Goal: Task Accomplishment & Management: Complete application form

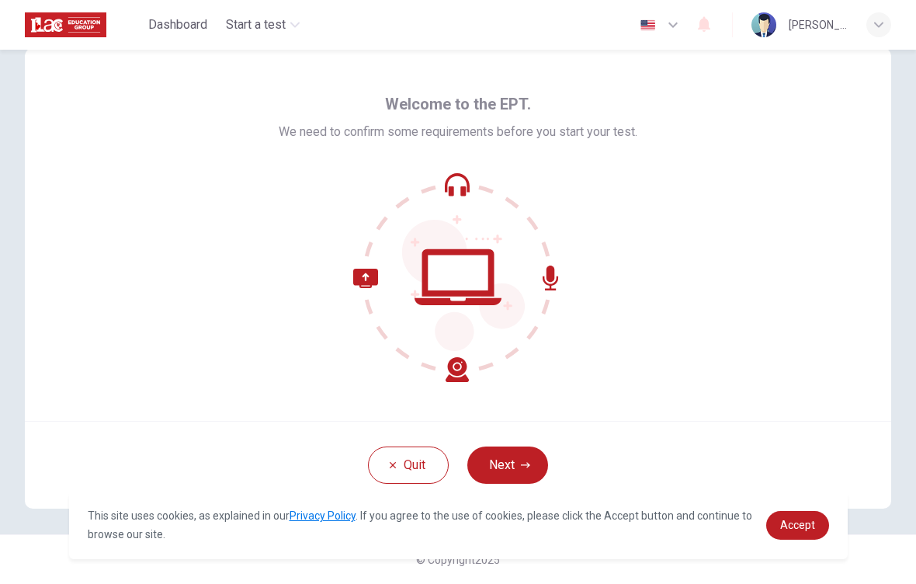
scroll to position [33, 0]
click at [501, 461] on button "Next" at bounding box center [507, 465] width 81 height 37
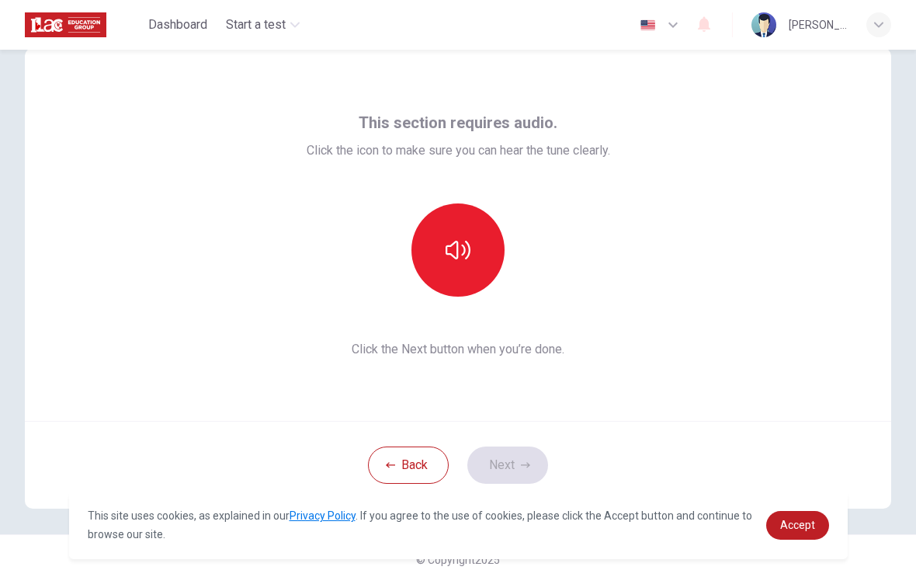
click at [455, 258] on icon "button" at bounding box center [458, 250] width 25 height 19
click at [532, 467] on button "Next" at bounding box center [507, 465] width 81 height 37
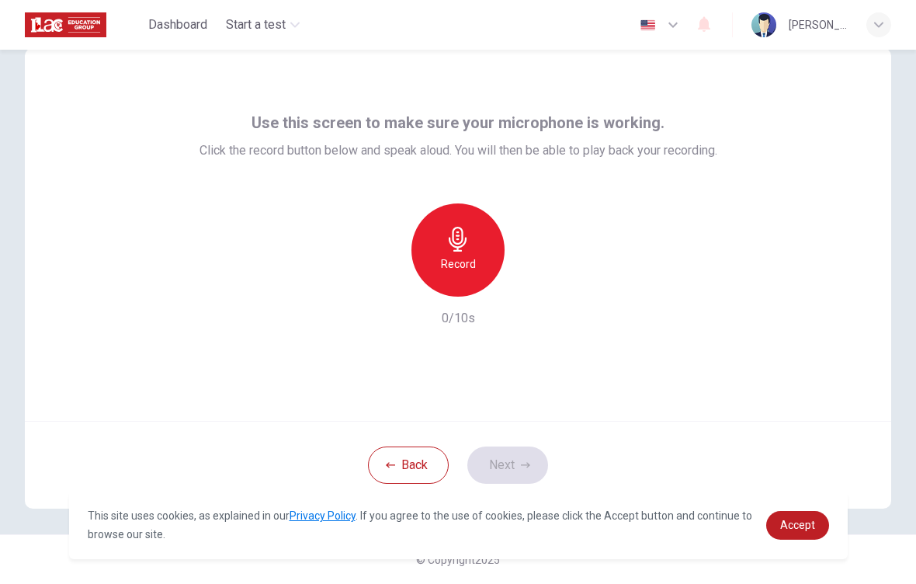
click at [464, 263] on h6 "Record" at bounding box center [458, 264] width 35 height 19
click at [536, 288] on icon "button" at bounding box center [530, 284] width 16 height 16
click at [527, 471] on button "Next" at bounding box center [507, 465] width 81 height 37
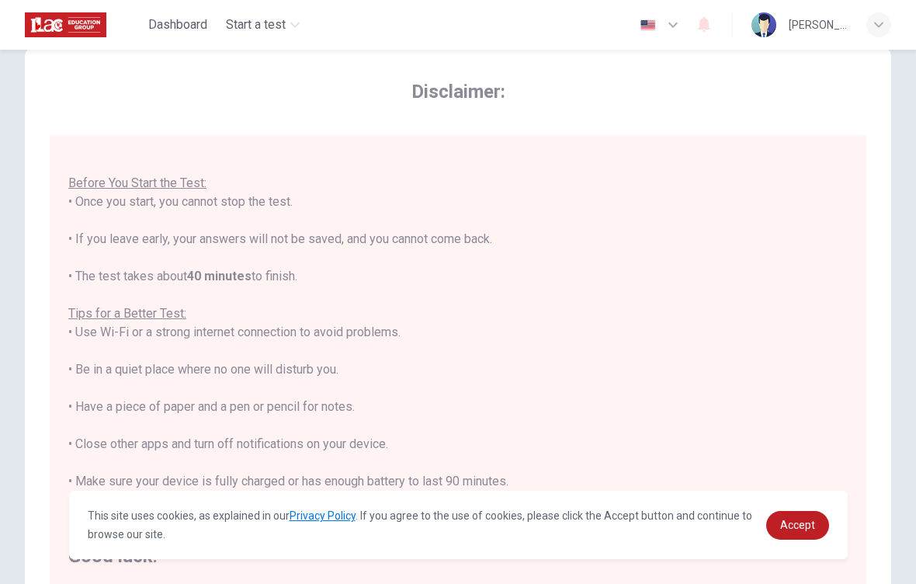
scroll to position [16, 0]
click at [804, 527] on span "Accept" at bounding box center [797, 525] width 35 height 12
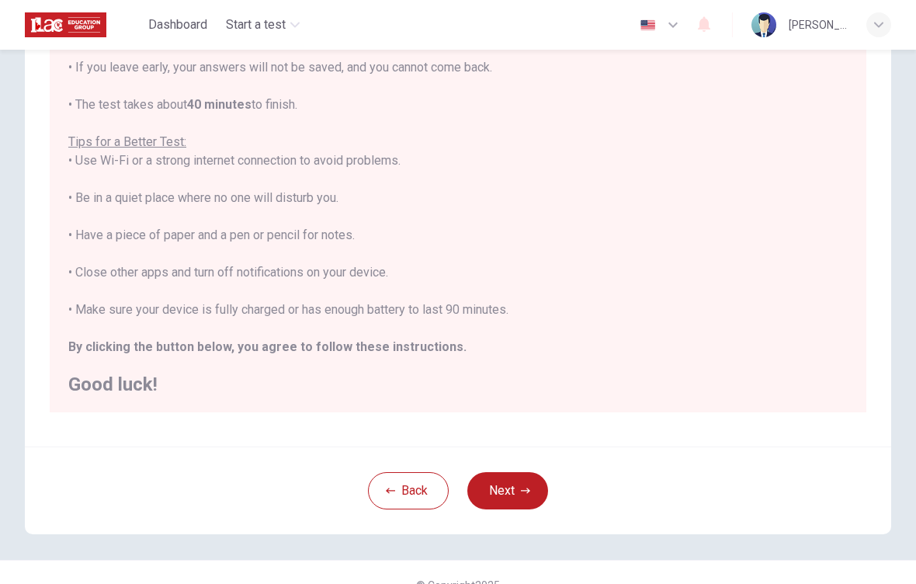
scroll to position [213, 0]
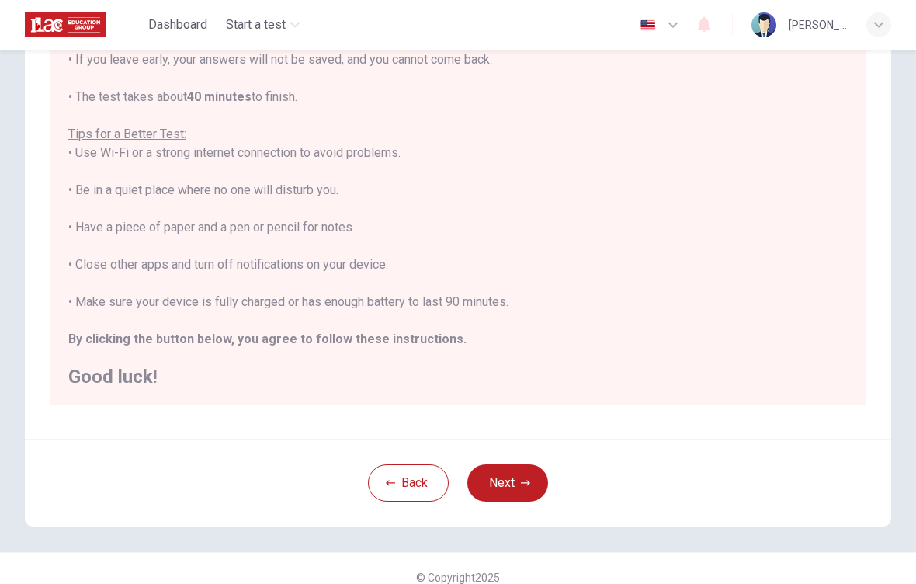
click at [506, 481] on button "Next" at bounding box center [507, 482] width 81 height 37
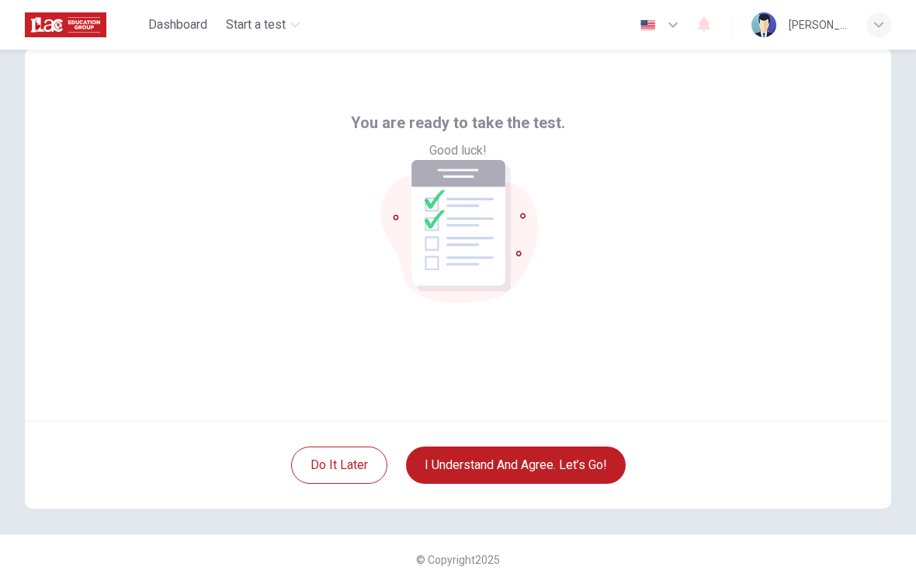
click at [572, 465] on button "I understand and agree. Let’s go!" at bounding box center [516, 465] width 220 height 37
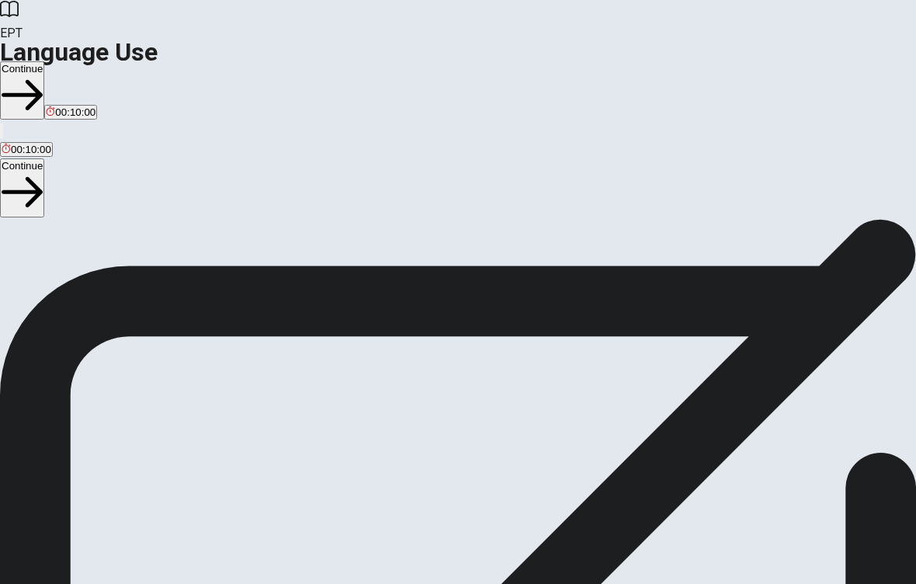
scroll to position [33, 0]
click at [44, 158] on button "Continue" at bounding box center [22, 187] width 44 height 58
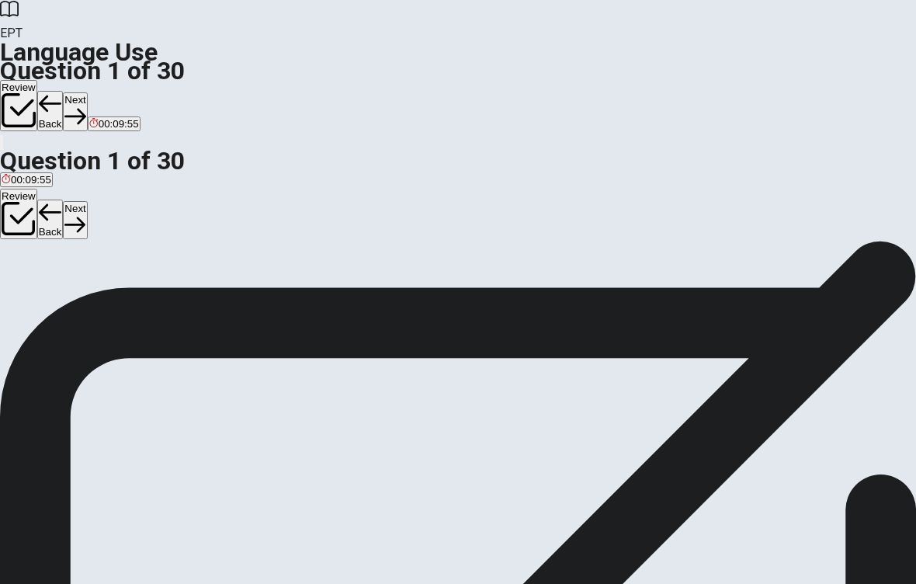
click at [79, 259] on div "D" at bounding box center [75, 253] width 8 height 12
click at [87, 201] on button "Next" at bounding box center [75, 220] width 24 height 38
click at [47, 259] on div "C" at bounding box center [39, 253] width 16 height 12
click at [87, 201] on button "Next" at bounding box center [75, 220] width 24 height 38
click at [36, 259] on div "B" at bounding box center [29, 253] width 15 height 12
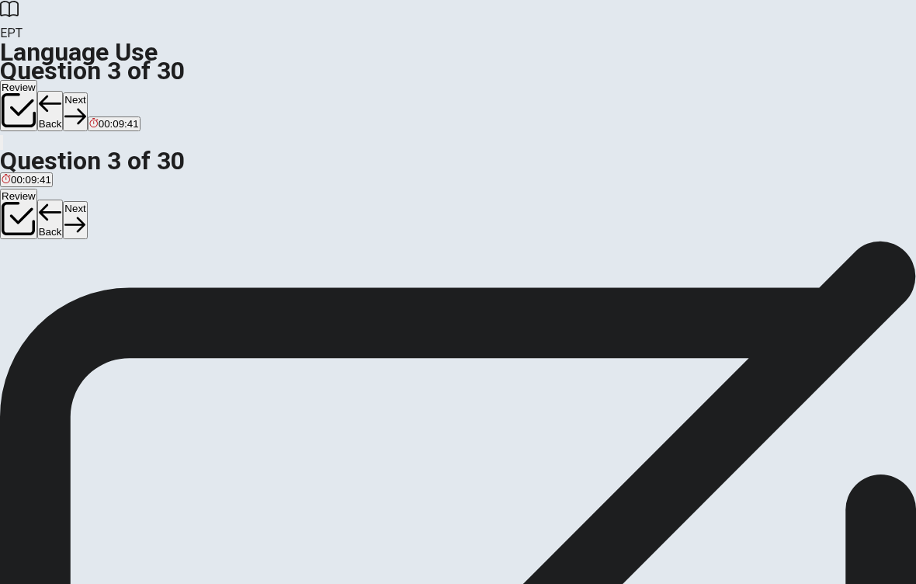
click at [87, 201] on button "Next" at bounding box center [75, 220] width 24 height 38
click at [37, 270] on span "working" at bounding box center [20, 265] width 36 height 12
click at [87, 201] on button "Next" at bounding box center [75, 220] width 24 height 38
click at [18, 272] on button "A run" at bounding box center [9, 258] width 18 height 26
click at [87, 201] on button "Next" at bounding box center [75, 220] width 24 height 38
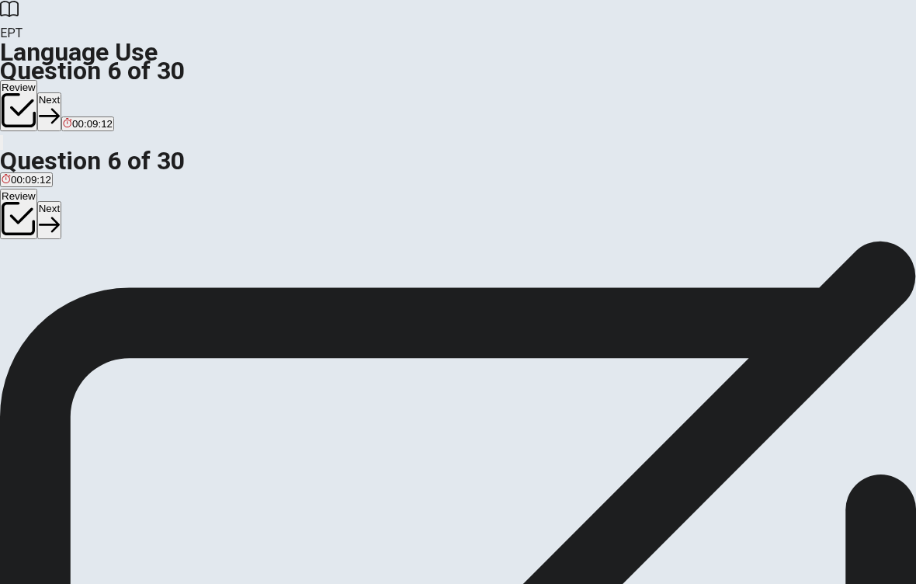
scroll to position [27, 0]
click at [149, 264] on div "D" at bounding box center [136, 258] width 25 height 12
click at [61, 201] on button "Next" at bounding box center [49, 220] width 24 height 38
click at [22, 264] on div "A" at bounding box center [12, 258] width 20 height 12
click at [87, 201] on button "Next" at bounding box center [75, 220] width 24 height 38
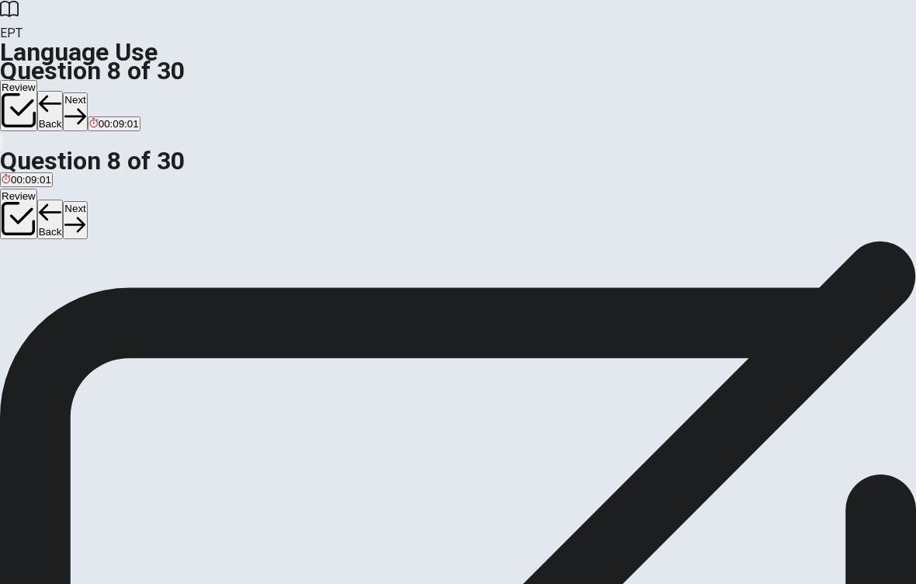
click at [47, 276] on span "light" at bounding box center [38, 270] width 19 height 12
click at [87, 201] on button "Next" at bounding box center [75, 220] width 24 height 38
click at [92, 277] on button "D slow" at bounding box center [80, 264] width 24 height 26
click at [87, 201] on button "Next" at bounding box center [75, 220] width 24 height 38
click at [810, 279] on div "Question 10 We ____ a new car next month. A are buys B are bought C are buying …" at bounding box center [458, 246] width 916 height 65
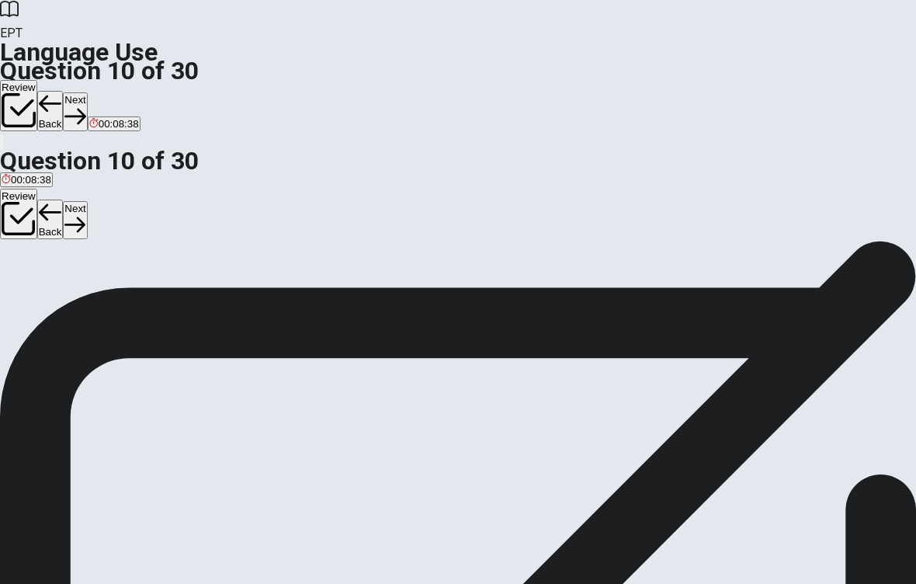
click at [145, 276] on span "are buying" at bounding box center [121, 270] width 48 height 12
click at [87, 201] on button "Next" at bounding box center [75, 220] width 24 height 38
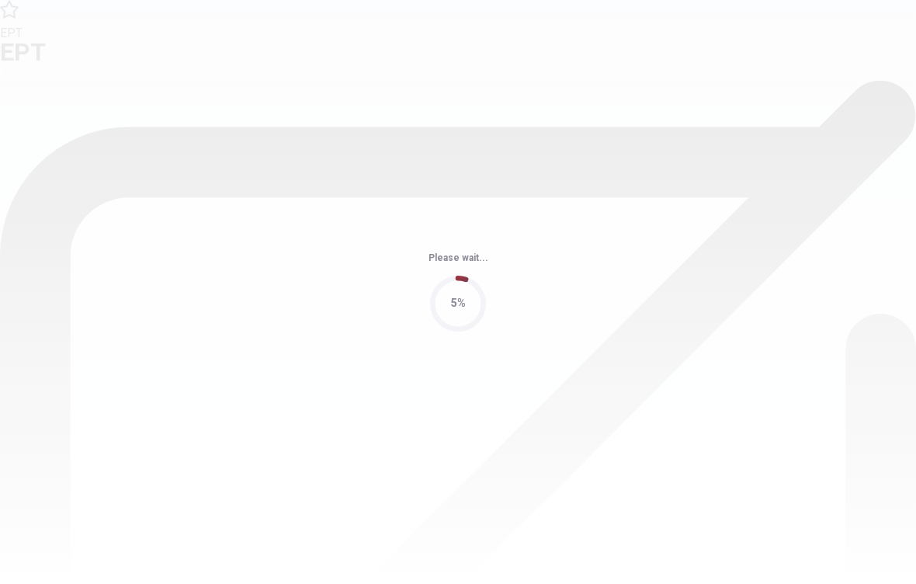
scroll to position [0, 0]
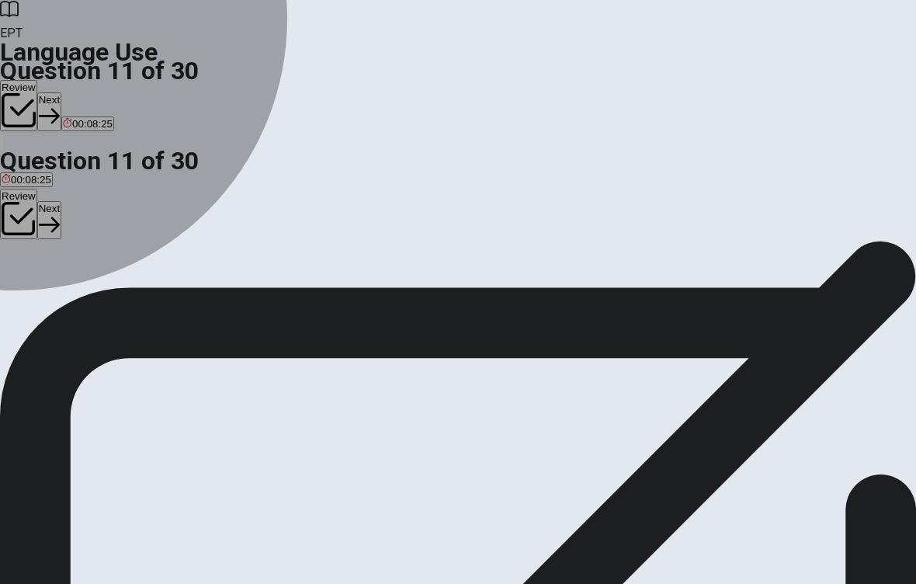
click at [33, 291] on div "B" at bounding box center [29, 286] width 8 height 12
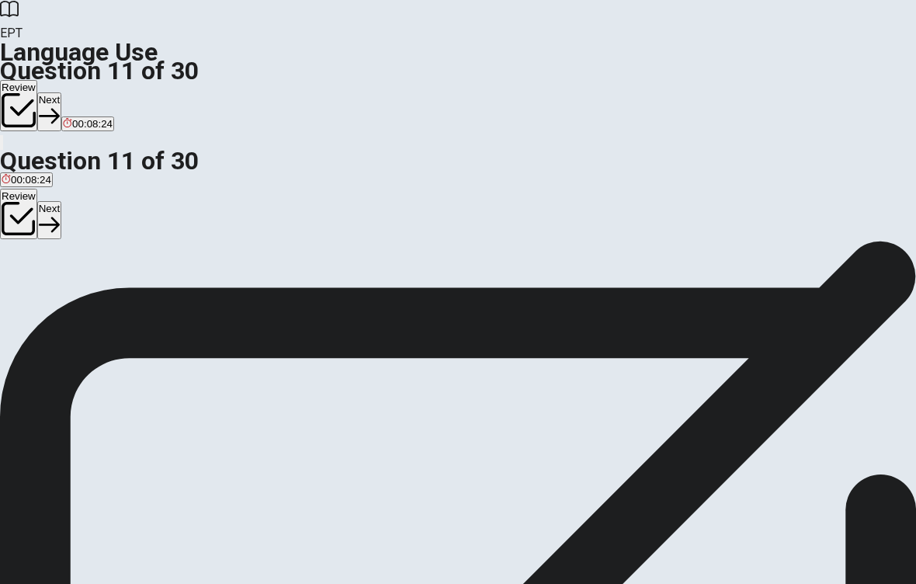
click at [61, 201] on button "Next" at bounding box center [49, 220] width 24 height 38
click at [30, 303] on span "will be" at bounding box center [16, 297] width 29 height 12
click at [87, 201] on button "Next" at bounding box center [75, 220] width 24 height 38
click at [103, 304] on button "C clean" at bounding box center [89, 291] width 28 height 26
click at [87, 201] on button "Next" at bounding box center [75, 220] width 24 height 38
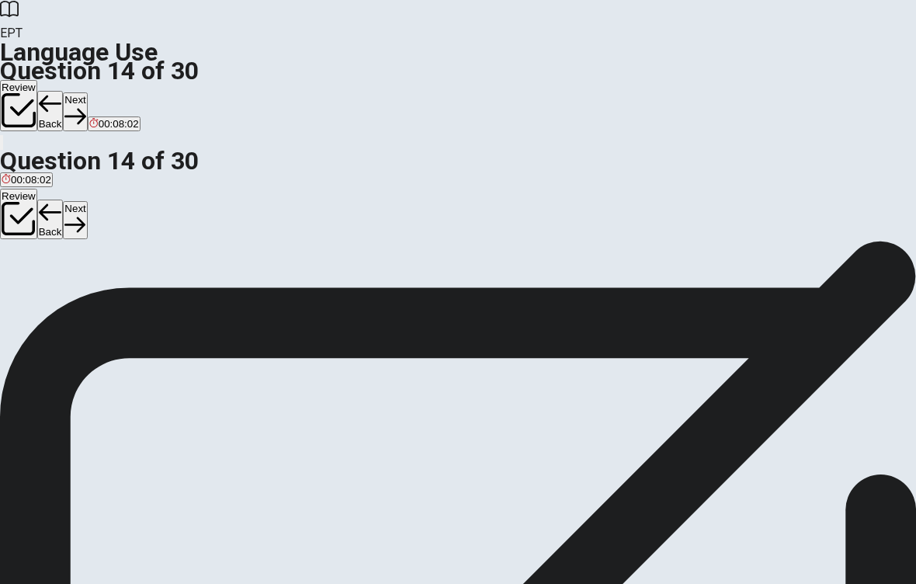
click at [24, 304] on button "A lives" at bounding box center [12, 291] width 24 height 26
click at [75, 304] on button "C lived" at bounding box center [62, 291] width 24 height 26
click at [87, 201] on button "Next" at bounding box center [75, 220] width 24 height 38
click at [100, 304] on button "C Carrot" at bounding box center [84, 291] width 32 height 26
click at [87, 201] on button "Next" at bounding box center [75, 220] width 24 height 38
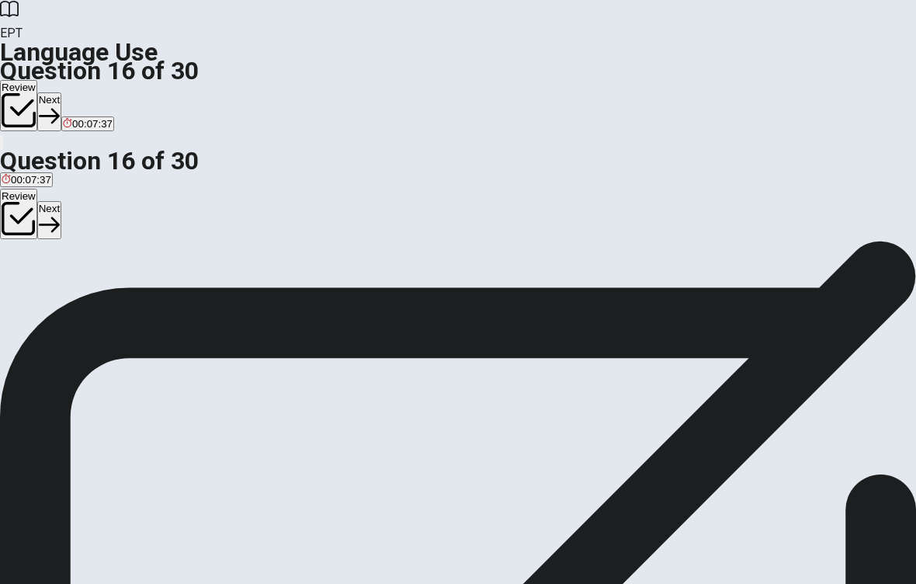
click at [30, 303] on span "refuse" at bounding box center [16, 297] width 29 height 12
click at [61, 201] on button "Next" at bounding box center [49, 220] width 24 height 38
click at [89, 304] on button "C quiet" at bounding box center [76, 291] width 26 height 26
click at [87, 201] on button "Next" at bounding box center [75, 220] width 24 height 38
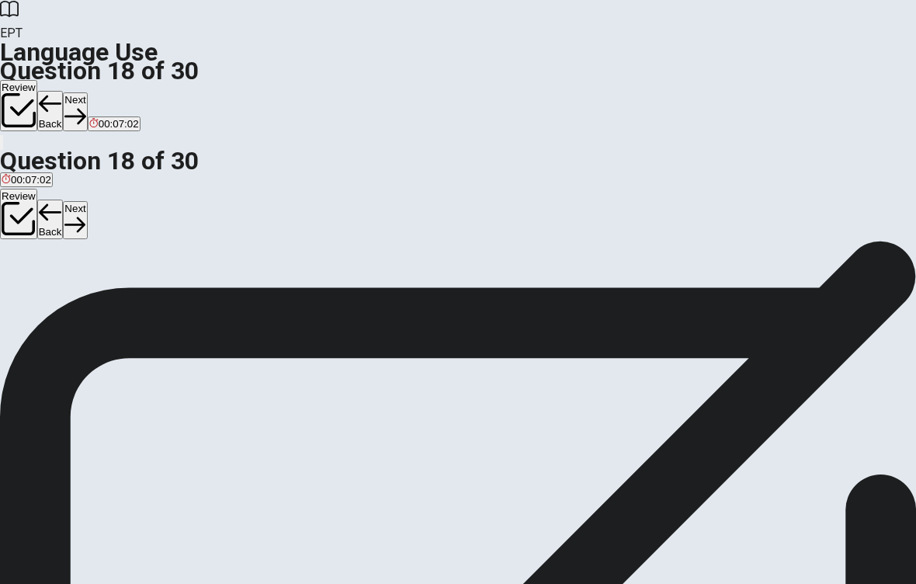
click at [38, 247] on span "unusual" at bounding box center [20, 241] width 36 height 12
click at [87, 201] on button "Next" at bounding box center [75, 220] width 24 height 38
click at [141, 247] on span "handed down over time" at bounding box center [87, 241] width 108 height 12
click at [87, 201] on button "Next" at bounding box center [75, 220] width 24 height 38
click at [136, 247] on span "cycling" at bounding box center [120, 241] width 32 height 12
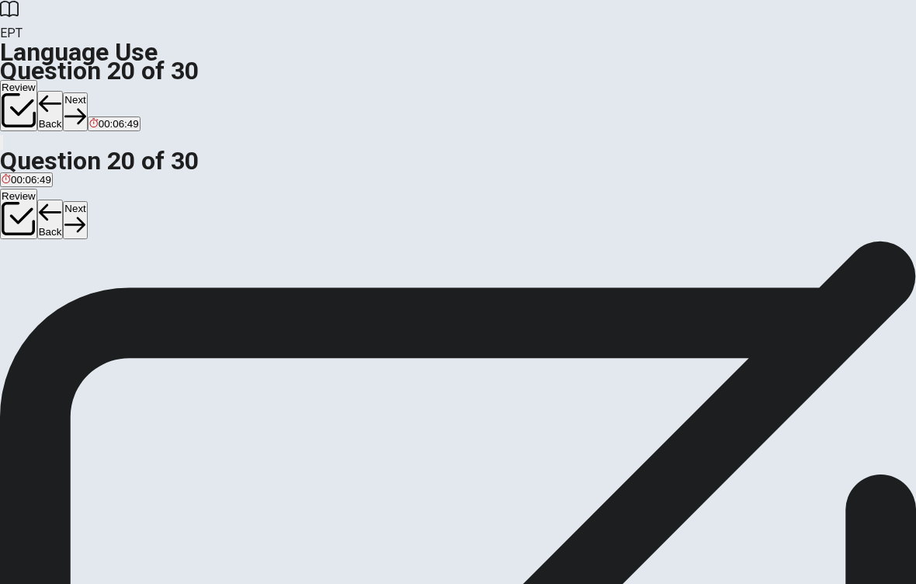
click at [87, 201] on button "Next" at bounding box center [75, 220] width 24 height 38
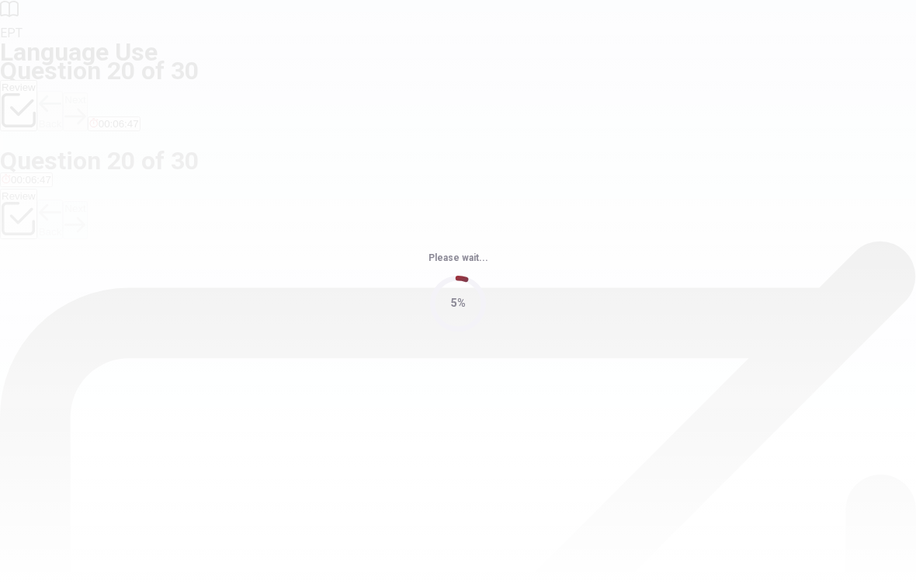
scroll to position [0, 0]
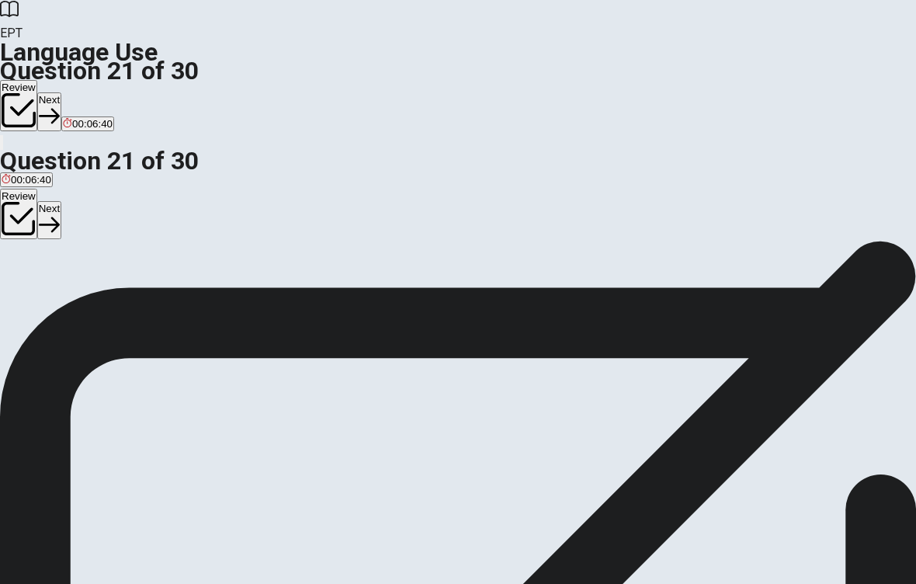
click at [37, 304] on button "B try" at bounding box center [30, 291] width 15 height 26
click at [61, 201] on button "Next" at bounding box center [49, 220] width 24 height 38
click at [189, 304] on button "C completes" at bounding box center [163, 291] width 50 height 26
click at [87, 201] on button "Next" at bounding box center [75, 220] width 24 height 38
click at [95, 303] on span "will sends" at bounding box center [72, 297] width 45 height 12
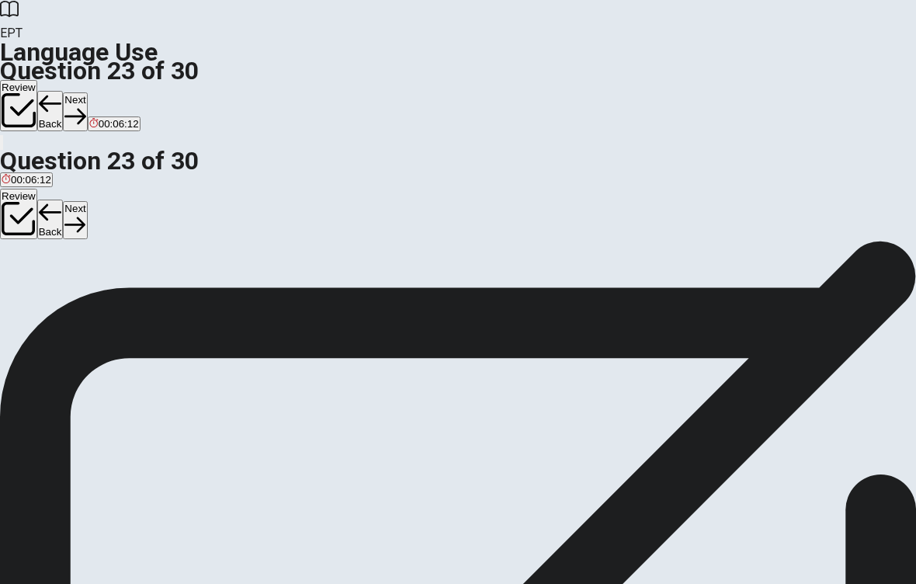
click at [134, 303] on span "sending" at bounding box center [116, 297] width 36 height 12
click at [85, 214] on icon "button" at bounding box center [74, 224] width 21 height 21
click at [71, 273] on button "C had" at bounding box center [60, 259] width 20 height 26
click at [87, 201] on button "Next" at bounding box center [75, 220] width 24 height 38
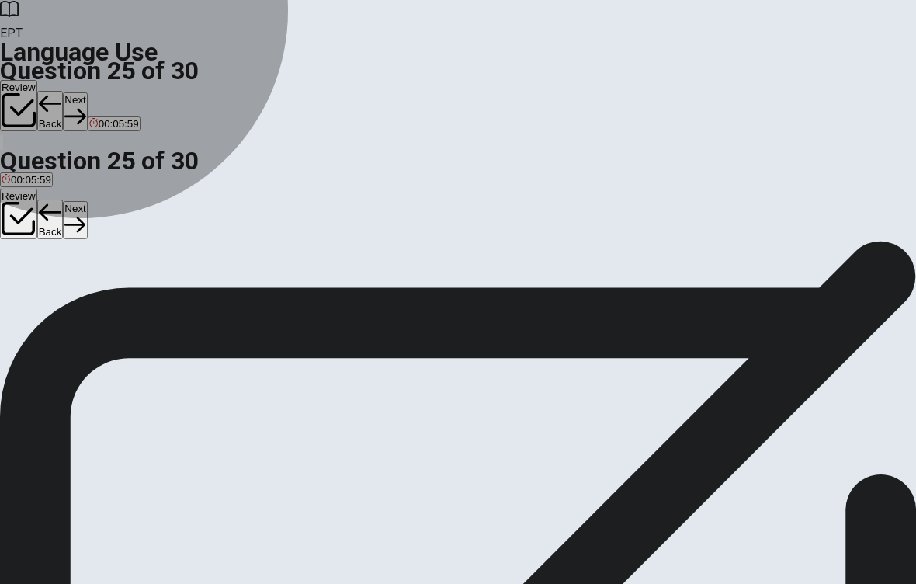
click at [141, 271] on span "resolve it" at bounding box center [120, 265] width 41 height 12
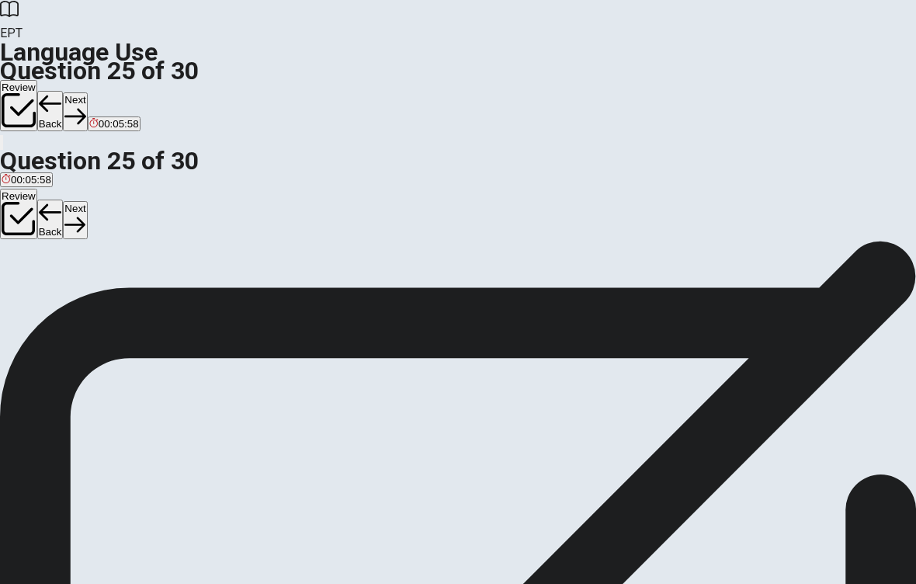
click at [87, 201] on button "Next" at bounding box center [75, 220] width 24 height 38
click at [123, 259] on div "D" at bounding box center [112, 254] width 19 height 12
click at [60, 214] on icon "button" at bounding box center [49, 224] width 21 height 21
click at [99, 273] on button "C pilot" at bounding box center [89, 259] width 22 height 26
click at [85, 217] on icon "button" at bounding box center [74, 225] width 21 height 16
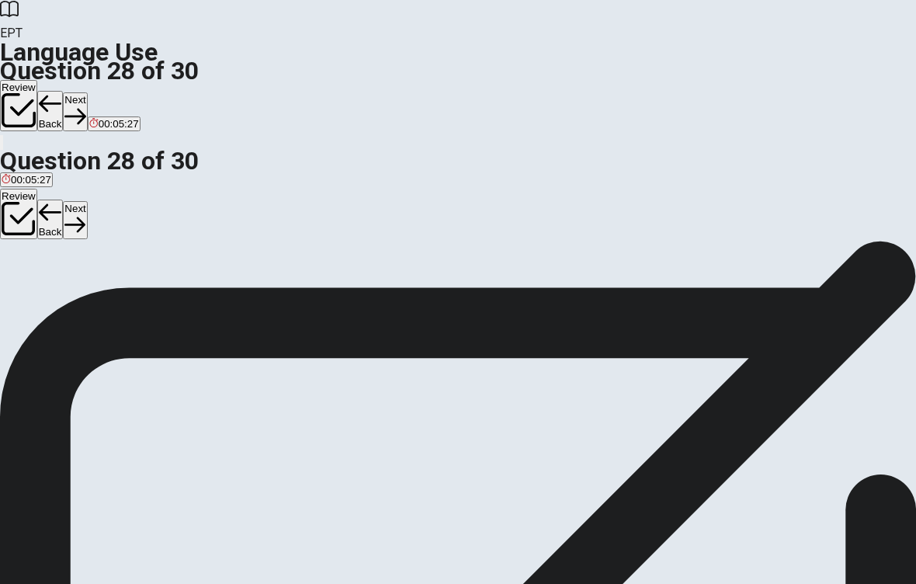
click at [77, 273] on button "A easy to damage" at bounding box center [38, 259] width 77 height 26
click at [87, 201] on button "Next" at bounding box center [75, 220] width 24 height 38
click at [34, 273] on button "A private" at bounding box center [17, 259] width 34 height 26
click at [87, 201] on button "Next" at bounding box center [75, 220] width 24 height 38
click at [18, 259] on div "A" at bounding box center [10, 254] width 16 height 12
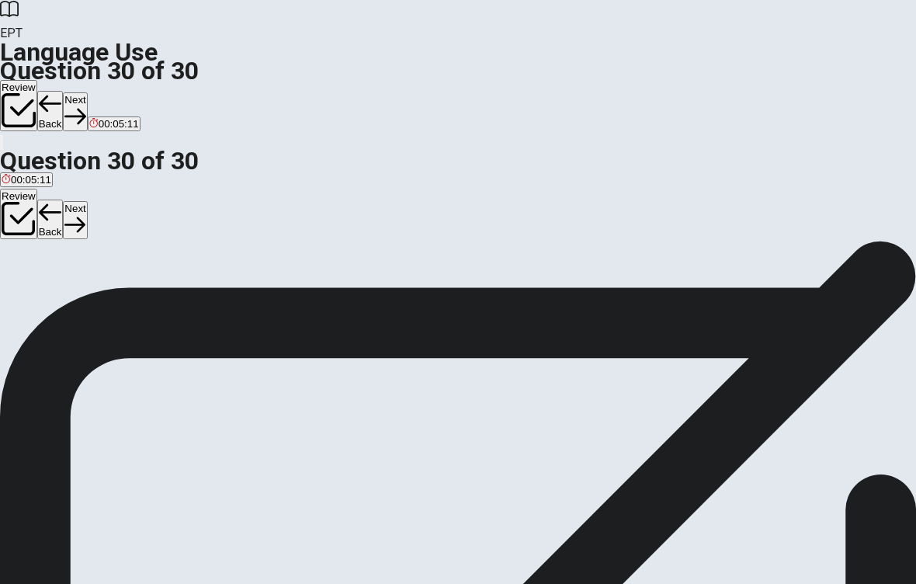
click at [87, 201] on button "Next" at bounding box center [75, 220] width 24 height 38
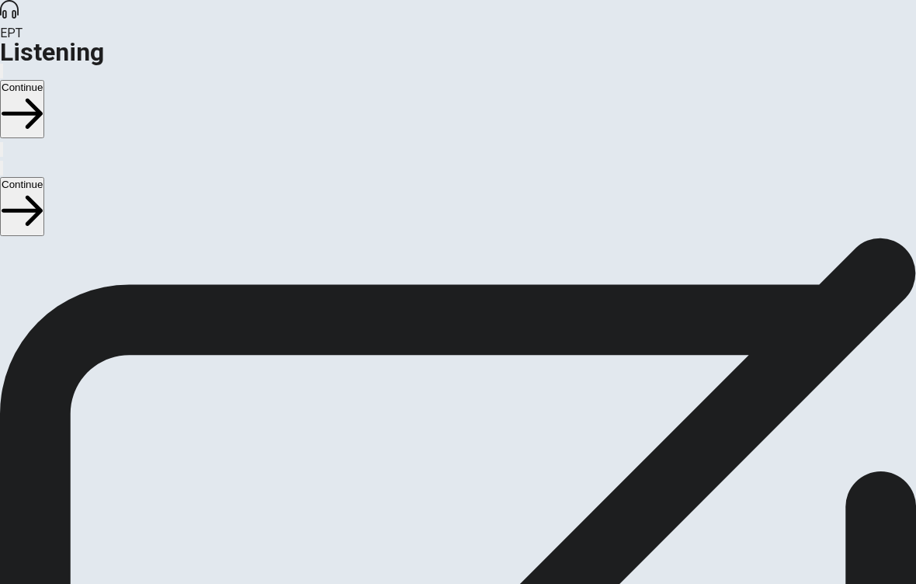
scroll to position [31, 0]
click at [44, 177] on button "Continue" at bounding box center [22, 206] width 44 height 58
type input "7"
click at [10, 210] on input "checkbox" at bounding box center [5, 215] width 10 height 10
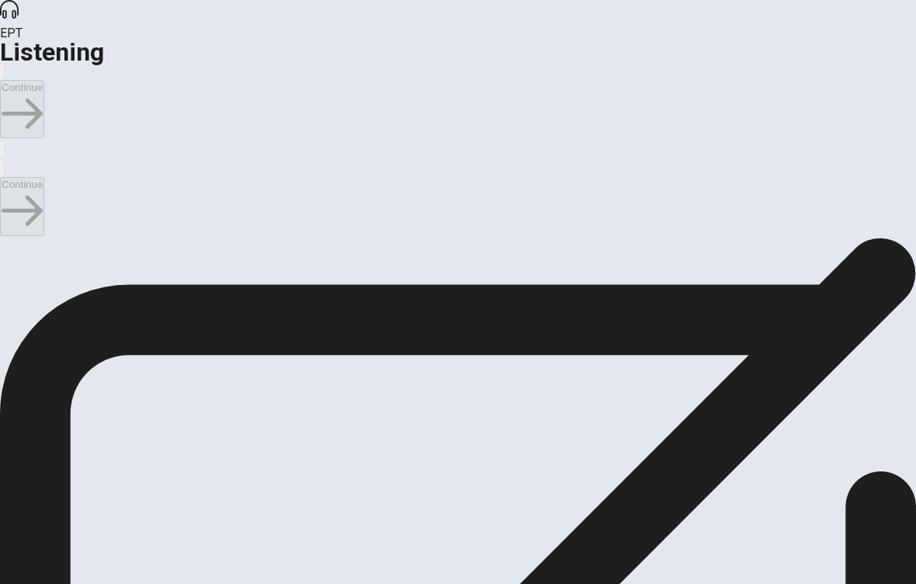
checkbox input "true"
type input "9"
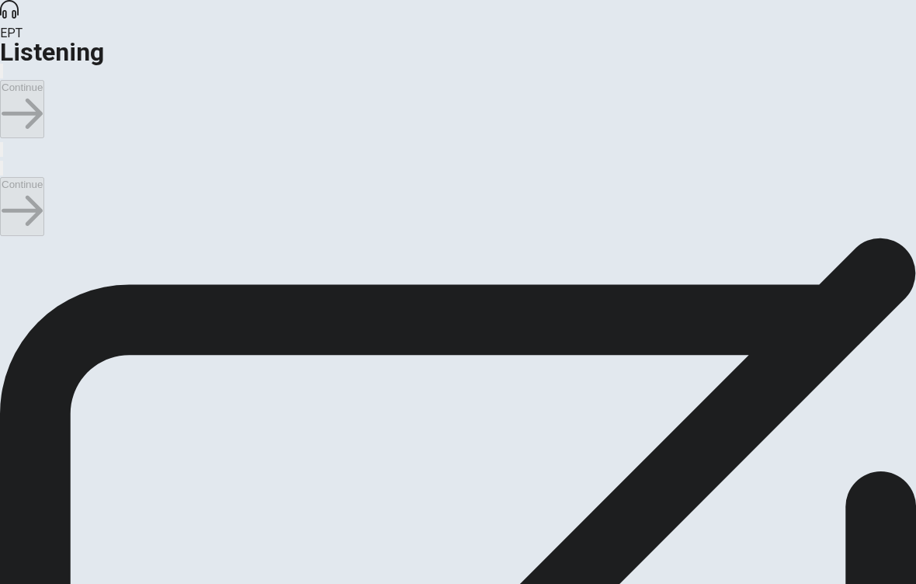
checkbox input "false"
type input "13"
click at [10, 215] on input "checkbox" at bounding box center [5, 220] width 10 height 10
checkbox input "true"
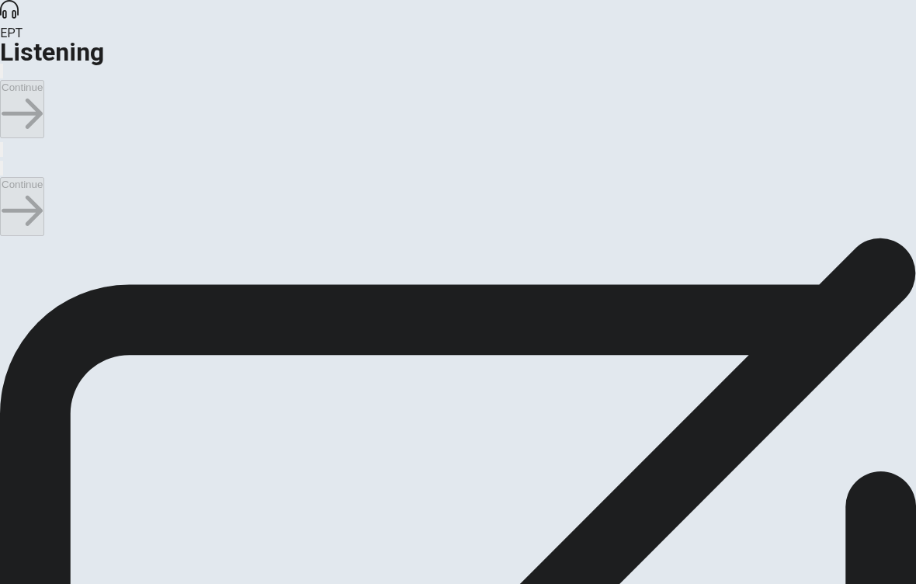
click at [2, 172] on icon "button" at bounding box center [2, 172] width 0 height 0
type input "15"
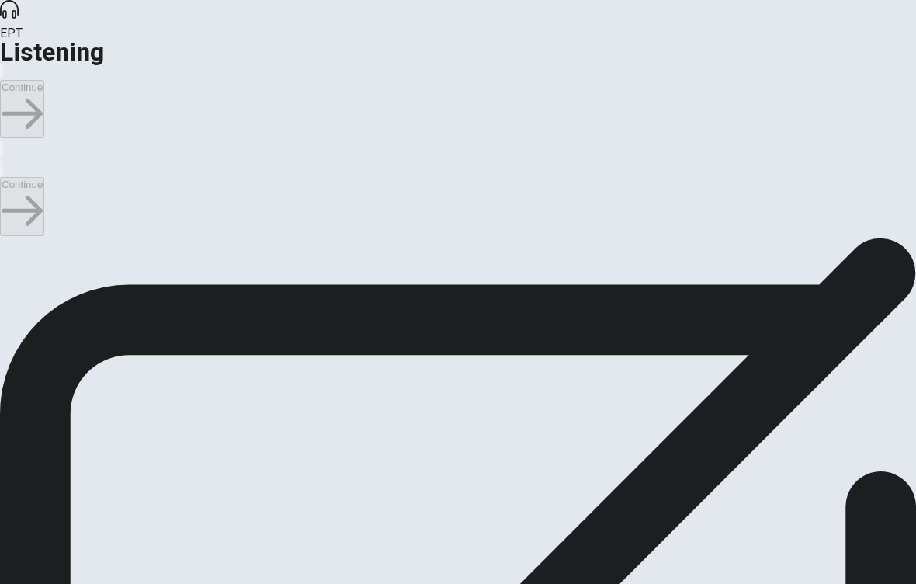
checkbox input "false"
type input "17"
checkbox input "true"
type input "18"
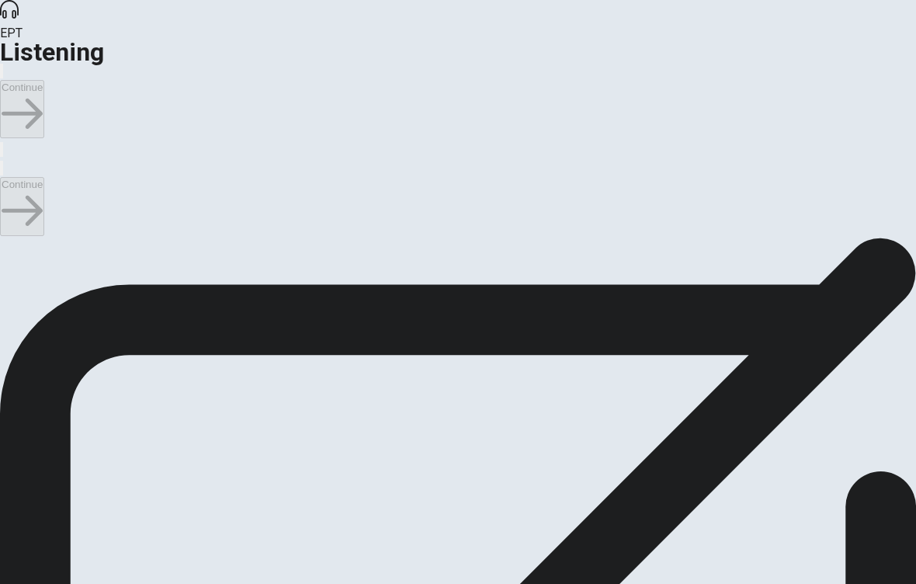
scroll to position [87, 0]
checkbox input "false"
click at [638, 158] on div at bounding box center [458, 167] width 916 height 19
click at [3, 161] on button "button" at bounding box center [1, 168] width 3 height 15
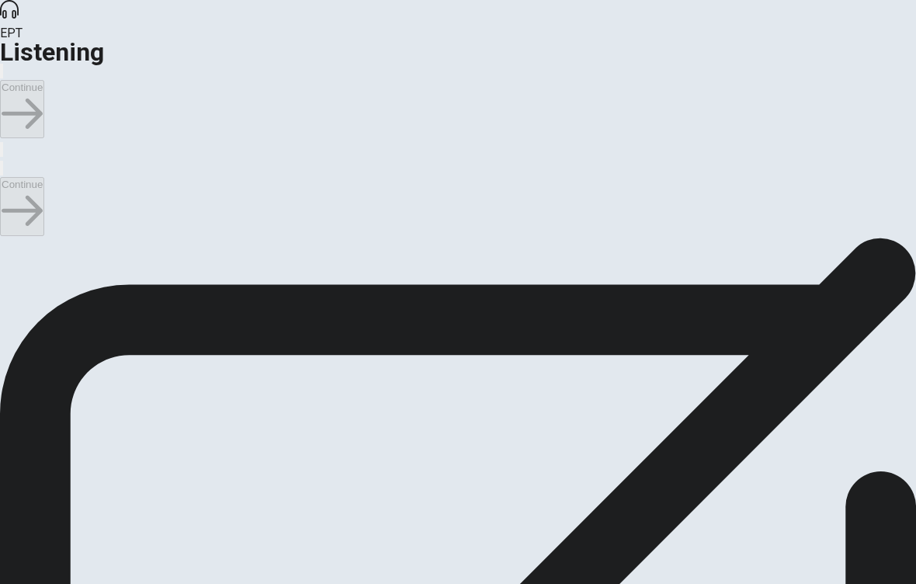
click at [3, 161] on button "button" at bounding box center [1, 168] width 3 height 15
type input "24"
click at [10, 241] on input "checkbox" at bounding box center [5, 246] width 10 height 10
checkbox input "true"
type input "25"
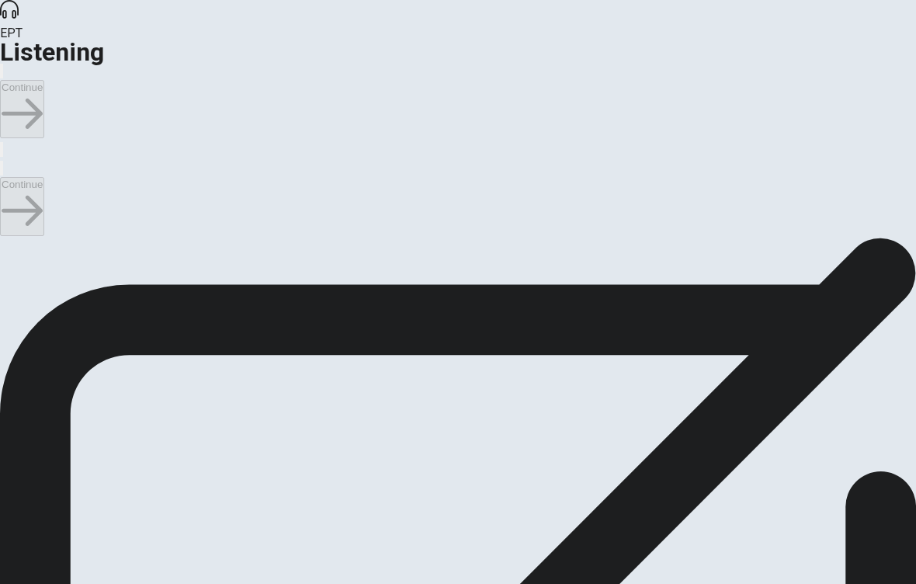
click at [10, 241] on input "checkbox" at bounding box center [5, 246] width 10 height 10
checkbox input "false"
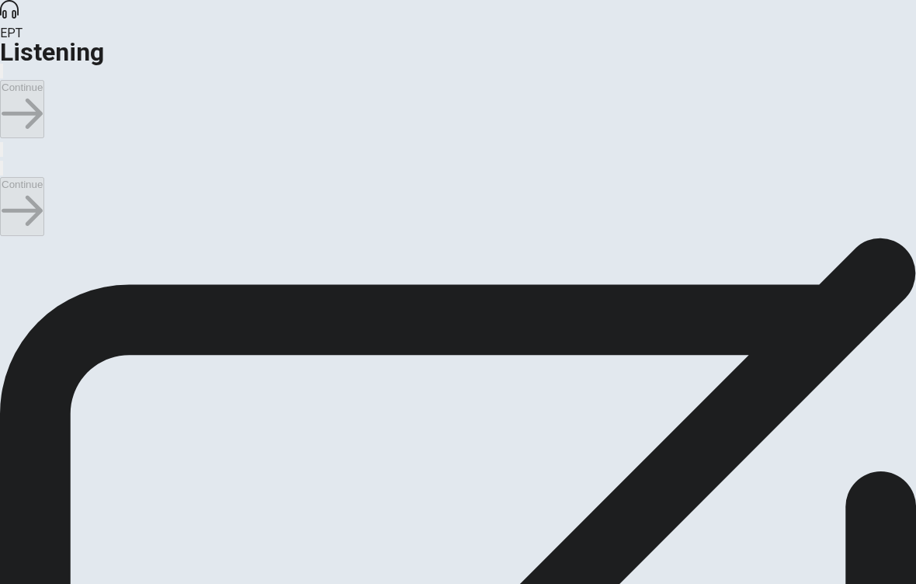
click at [3, 161] on button "button" at bounding box center [1, 168] width 3 height 15
type input "53"
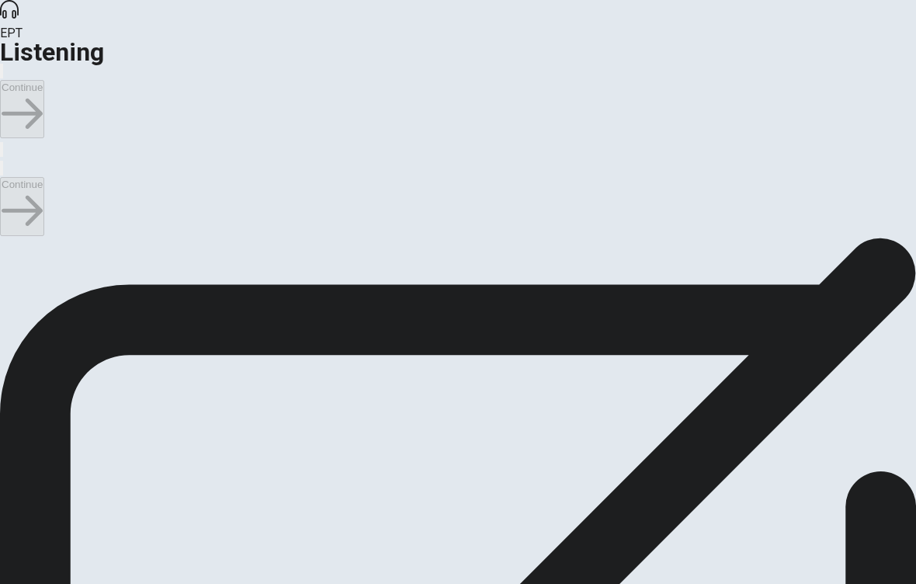
click at [10, 241] on input "checkbox" at bounding box center [5, 246] width 10 height 10
checkbox input "true"
type input "54"
click at [10, 241] on input "checkbox" at bounding box center [5, 246] width 10 height 10
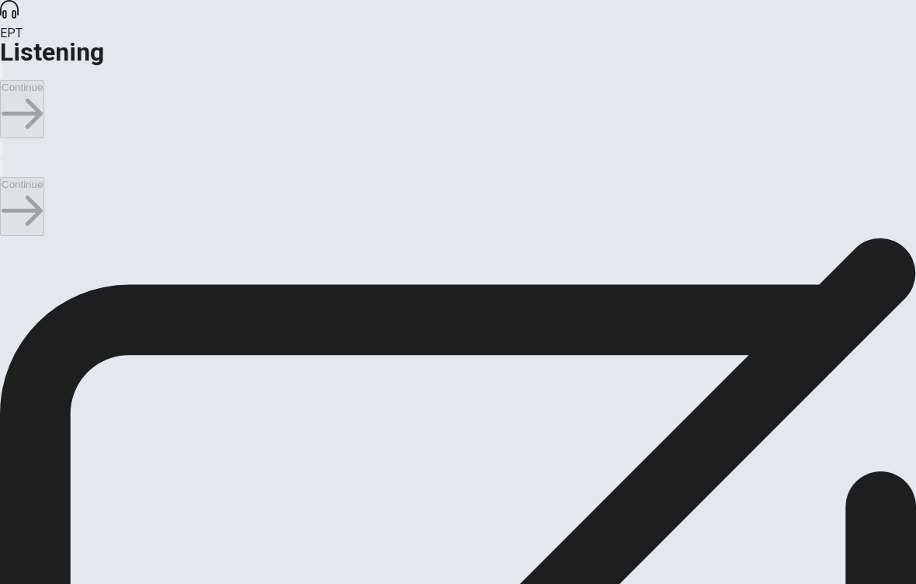
scroll to position [295, 0]
click at [3, 161] on button "button" at bounding box center [1, 168] width 3 height 15
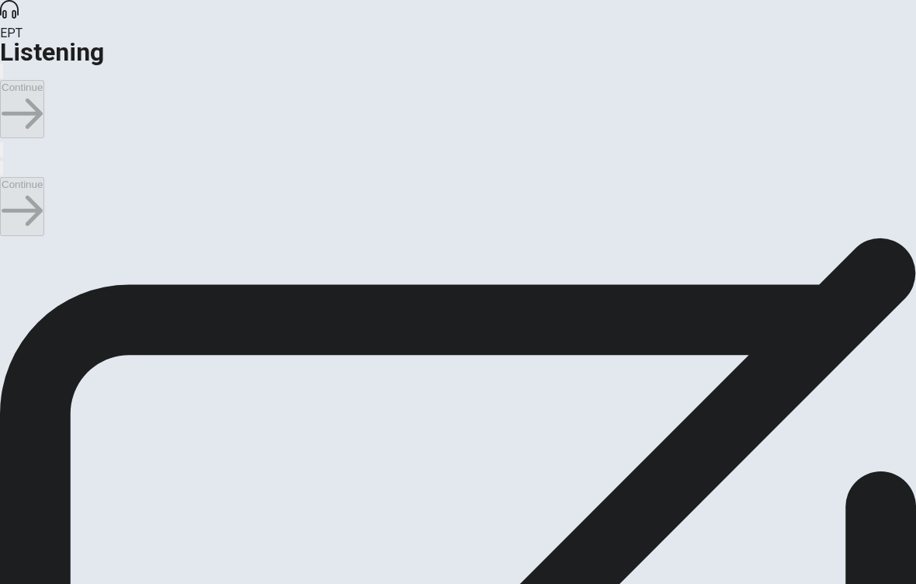
click at [10, 241] on input "checkbox" at bounding box center [5, 246] width 10 height 10
checkbox input "true"
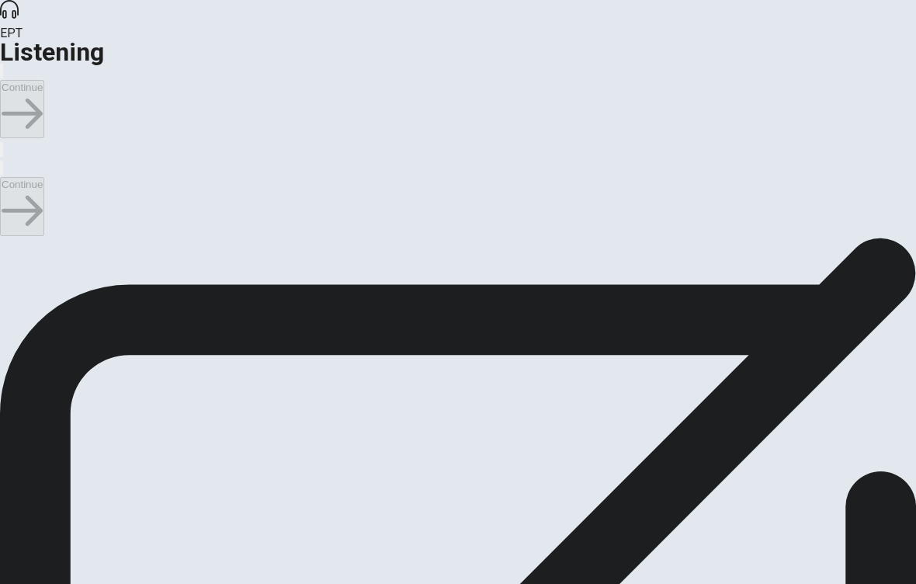
type input "62"
click at [10, 241] on input "checkbox" at bounding box center [5, 246] width 10 height 10
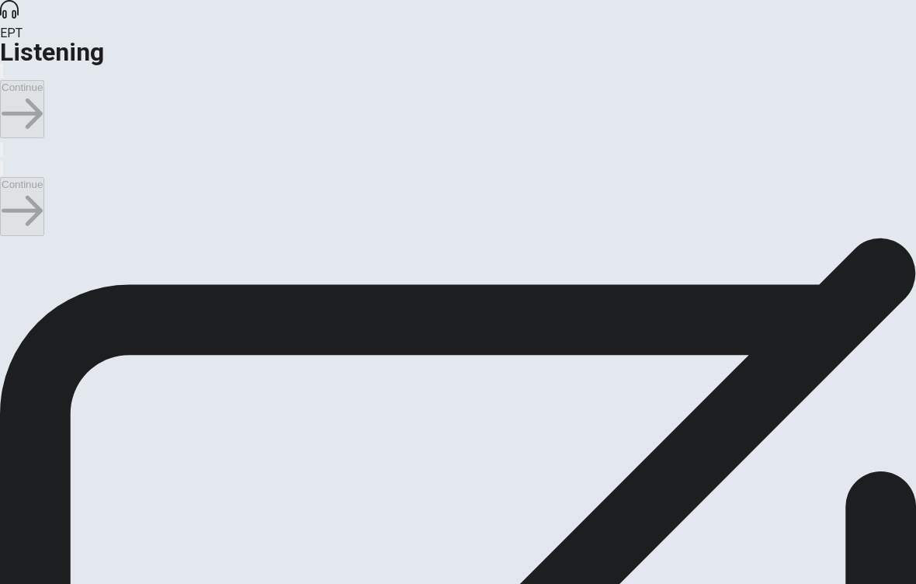
checkbox input "false"
type input "62"
checkbox input "true"
type input "62"
checkbox input "false"
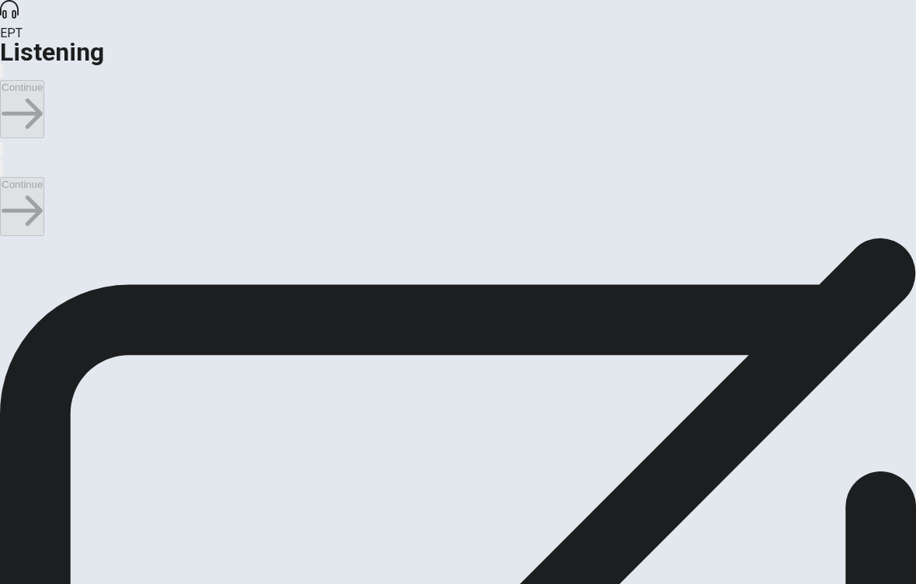
type input "63"
click at [10, 241] on input "checkbox" at bounding box center [5, 246] width 10 height 10
checkbox input "true"
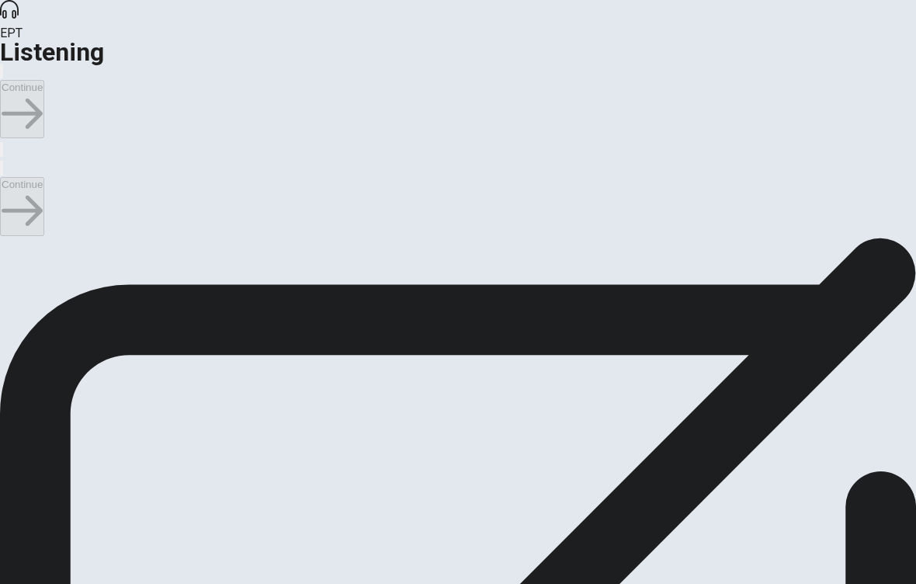
type input "66"
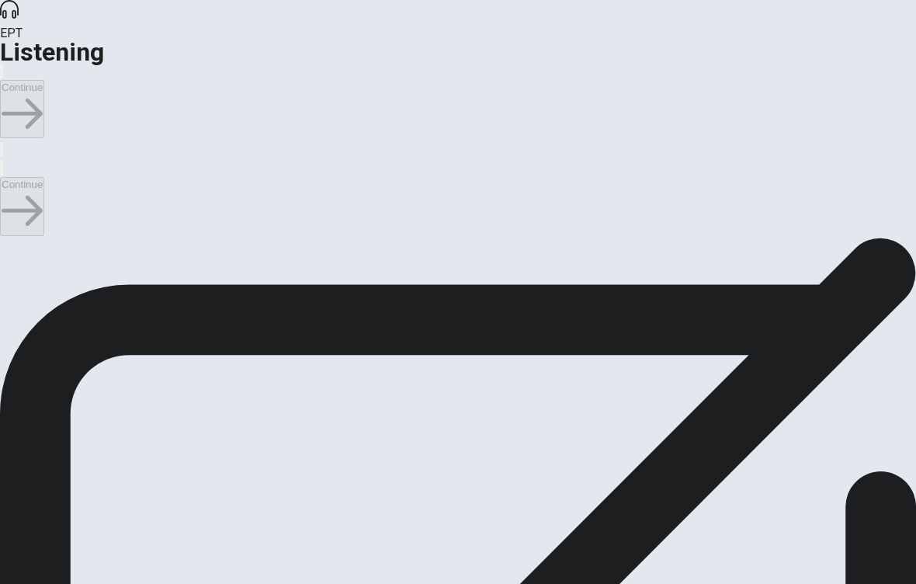
click at [10, 241] on input "checkbox" at bounding box center [5, 246] width 10 height 10
checkbox input "false"
click at [107, 43] on h1 "Listening" at bounding box center [458, 52] width 916 height 19
click at [3, 161] on button "button" at bounding box center [1, 168] width 3 height 15
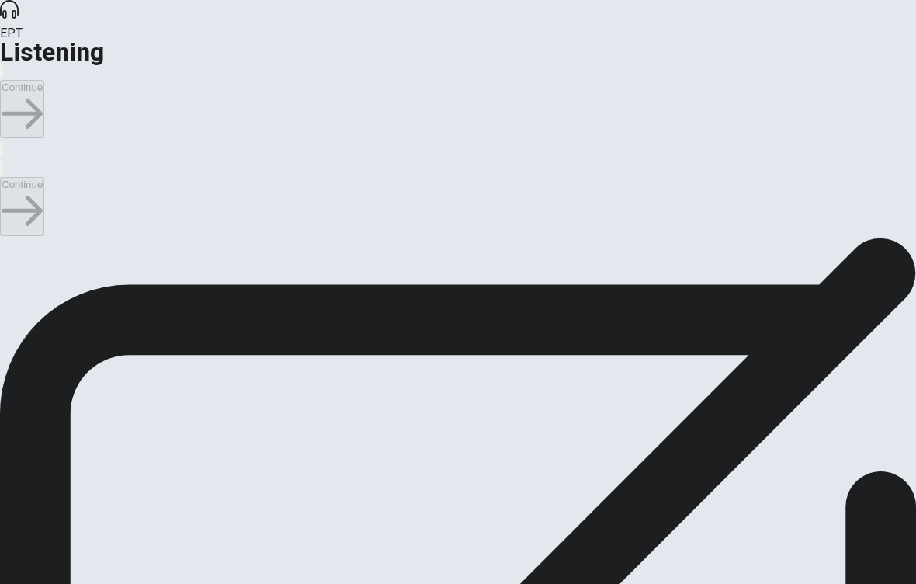
type input "69"
click at [10, 241] on input "checkbox" at bounding box center [5, 246] width 10 height 10
checkbox input "true"
type input "69"
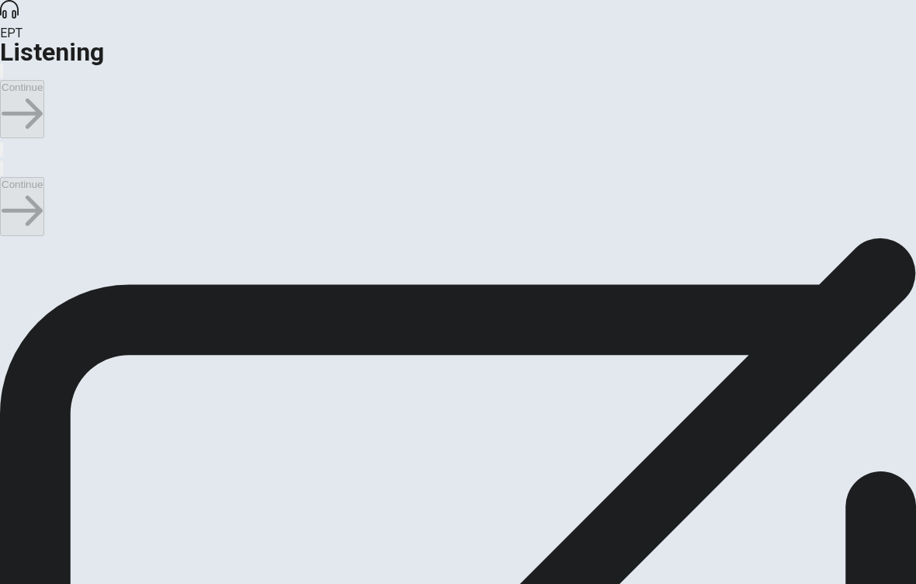
click at [10, 241] on input "checkbox" at bounding box center [5, 246] width 10 height 10
checkbox input "false"
type input "69"
click at [10, 241] on input "checkbox" at bounding box center [5, 246] width 10 height 10
checkbox input "true"
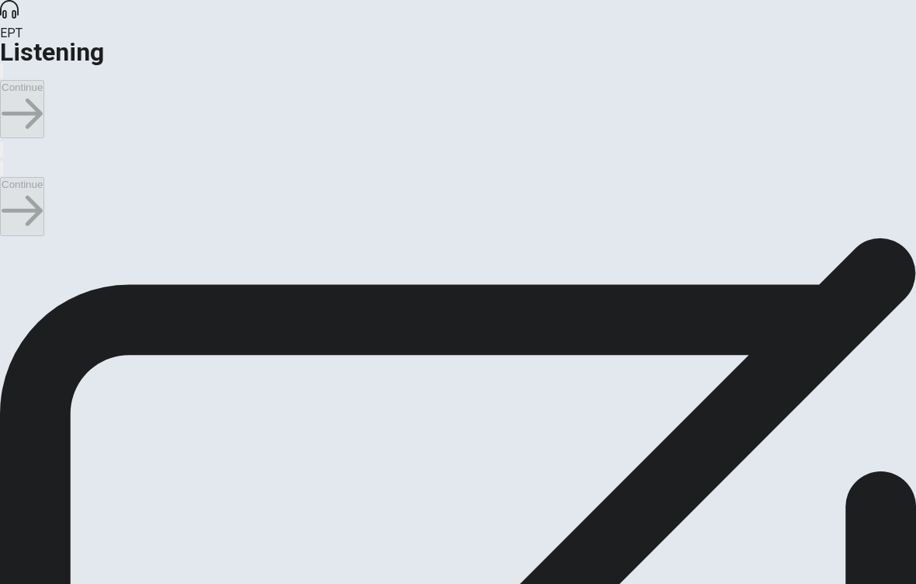
type input "70"
click at [10, 241] on input "checkbox" at bounding box center [5, 246] width 10 height 10
checkbox input "false"
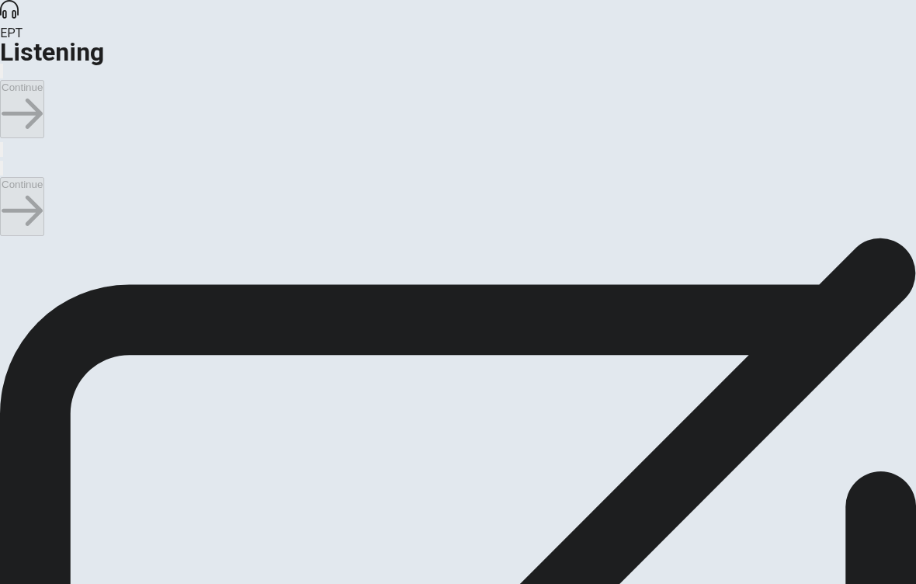
scroll to position [1251, 0]
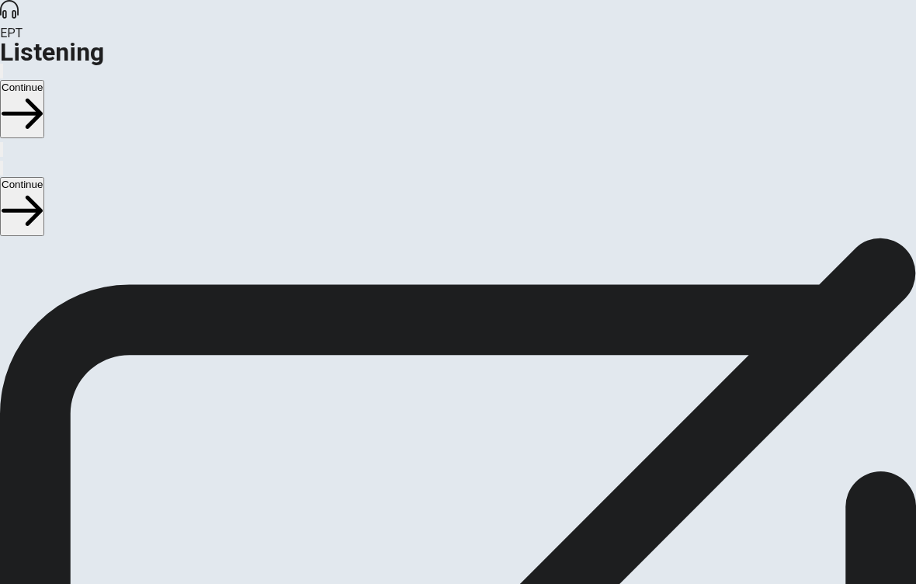
click at [44, 177] on button "Continue" at bounding box center [22, 206] width 44 height 58
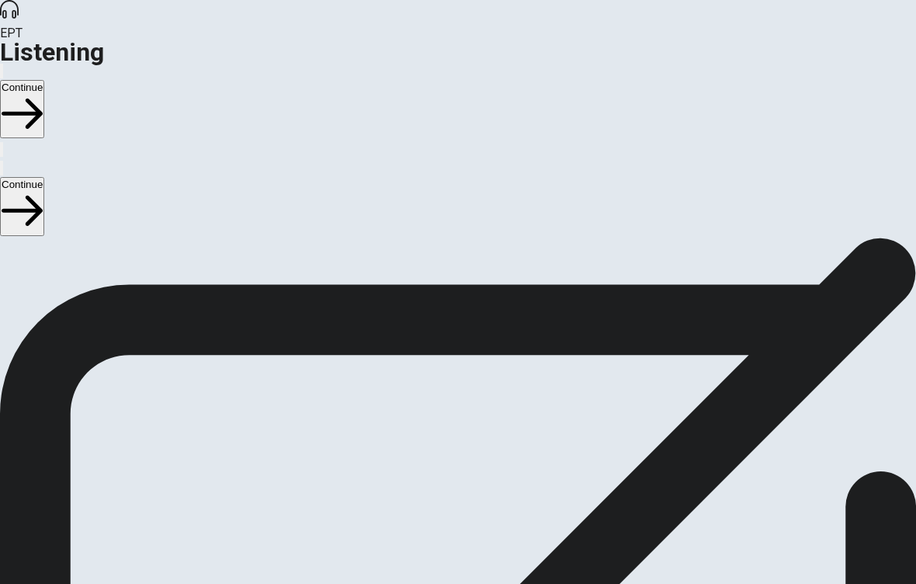
click at [2, 172] on icon "button" at bounding box center [2, 172] width 0 height 0
type input "1"
click at [44, 177] on button "Continue" at bounding box center [22, 206] width 44 height 58
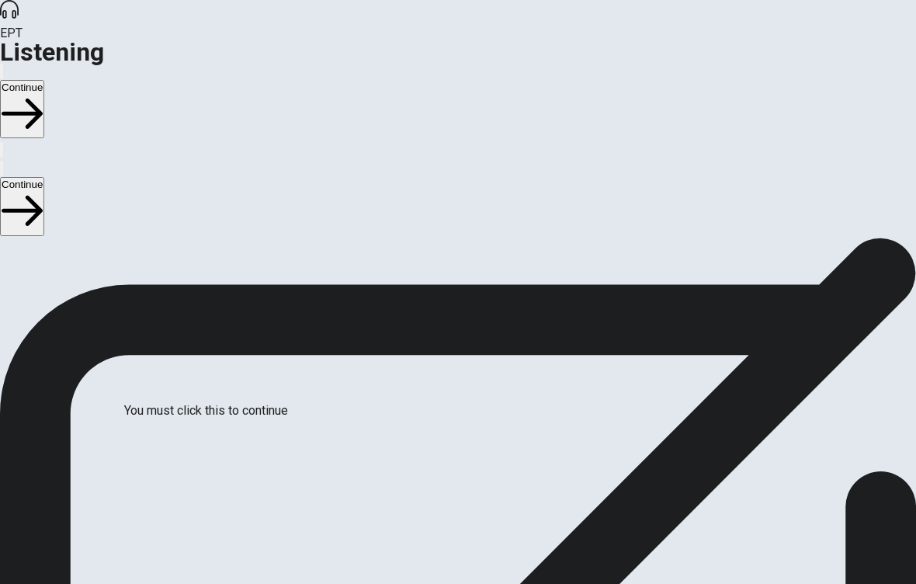
type input "8"
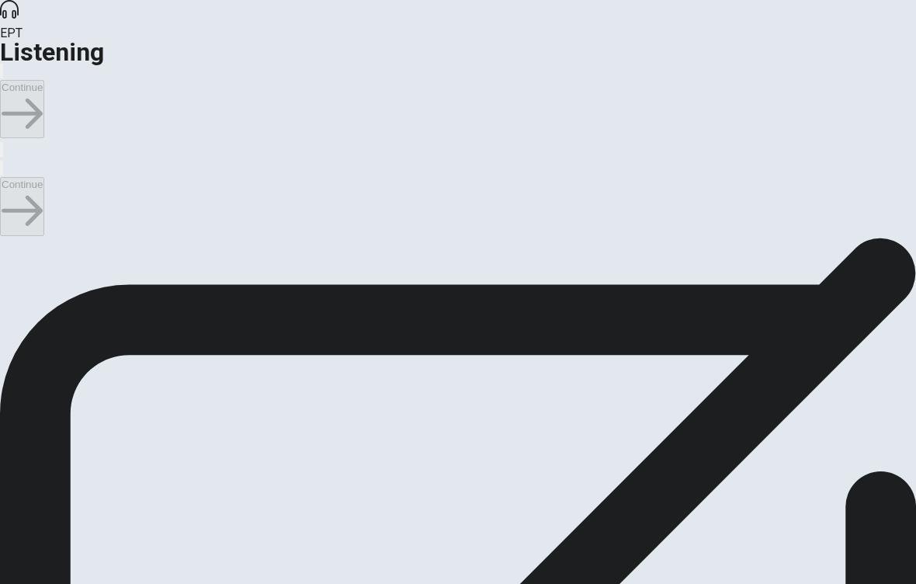
click at [10, 241] on input "checkbox" at bounding box center [5, 246] width 10 height 10
checkbox input "true"
type input "8"
click at [10, 241] on input "checkbox" at bounding box center [5, 246] width 10 height 10
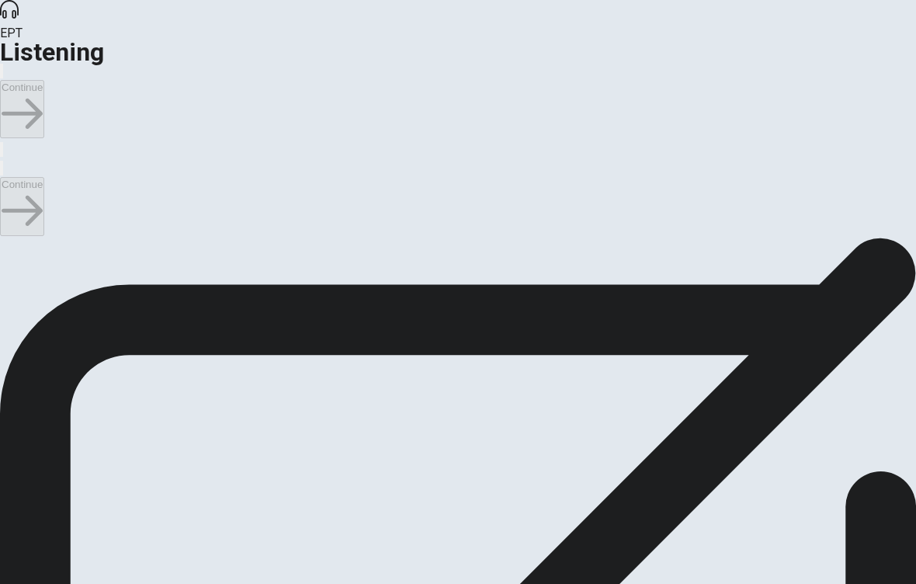
click at [10, 241] on input "checkbox" at bounding box center [5, 246] width 10 height 10
checkbox input "true"
type input "19"
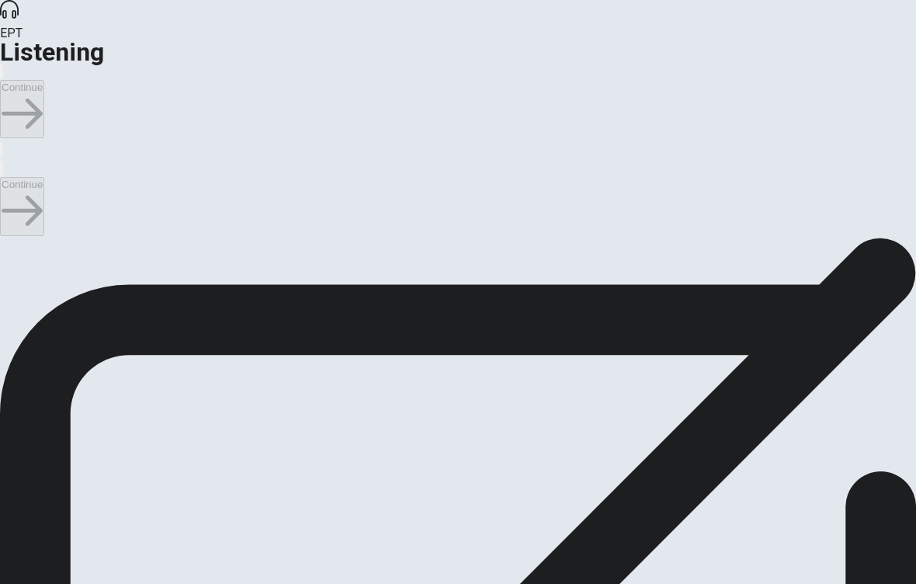
click at [10, 241] on input "checkbox" at bounding box center [5, 246] width 10 height 10
checkbox input "false"
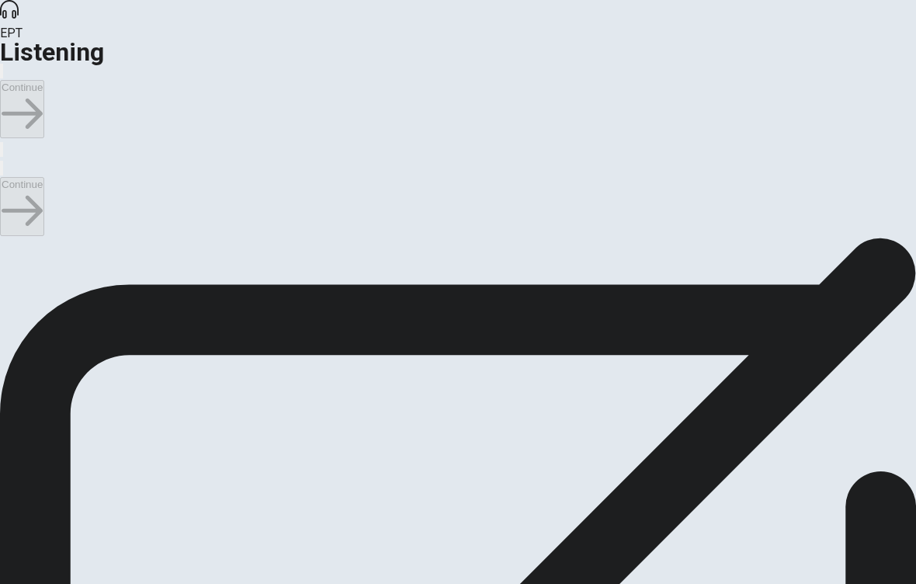
scroll to position [457, 0]
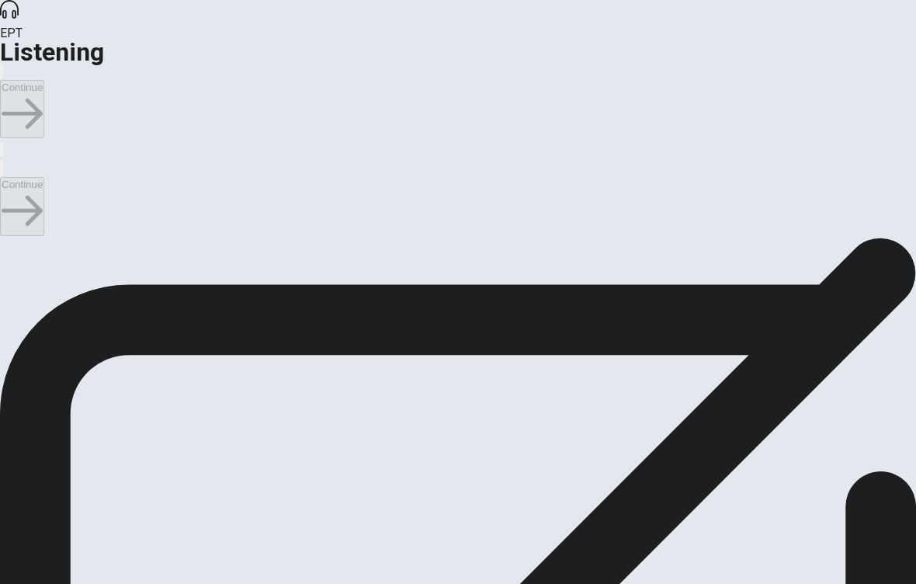
scroll to position [1057, 0]
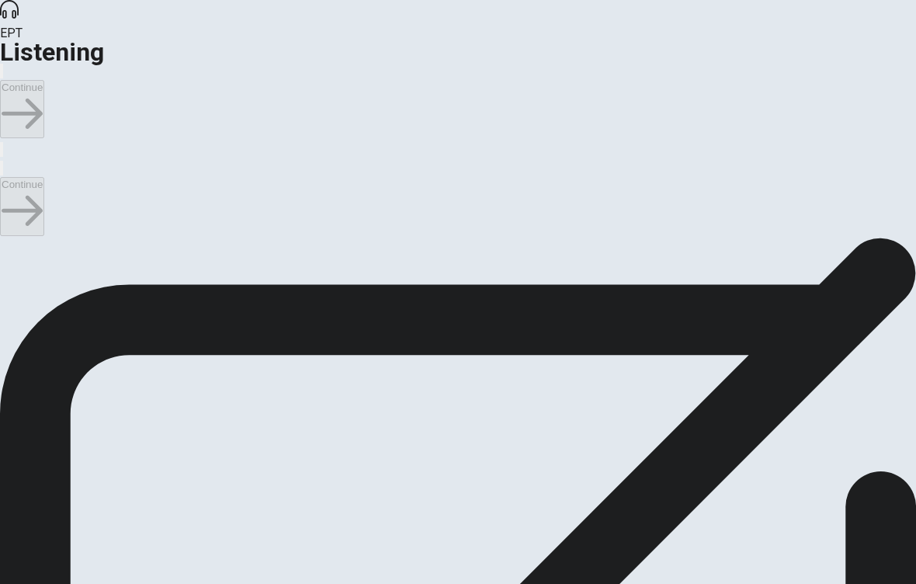
click at [44, 177] on button "Continue" at bounding box center [22, 206] width 44 height 58
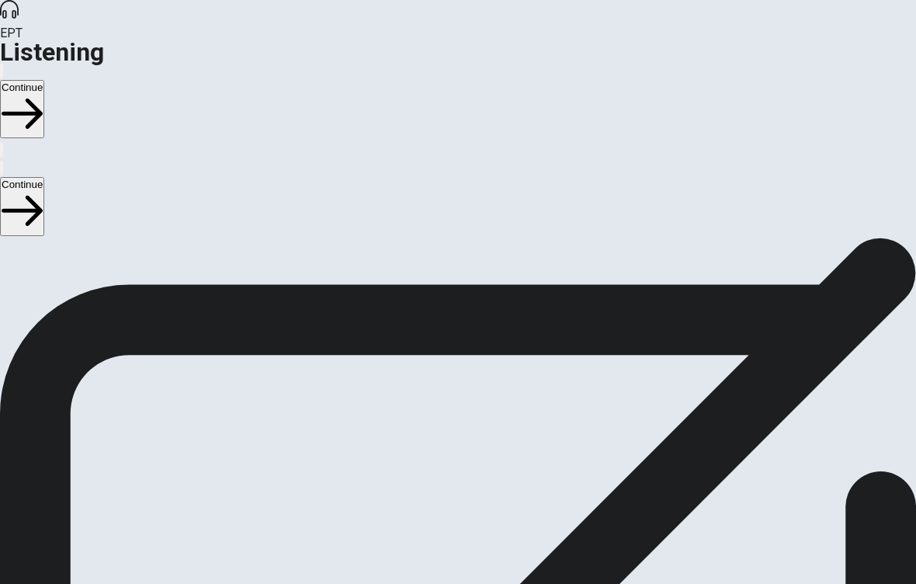
scroll to position [1044, 0]
click at [44, 177] on button "Continue" at bounding box center [22, 206] width 44 height 58
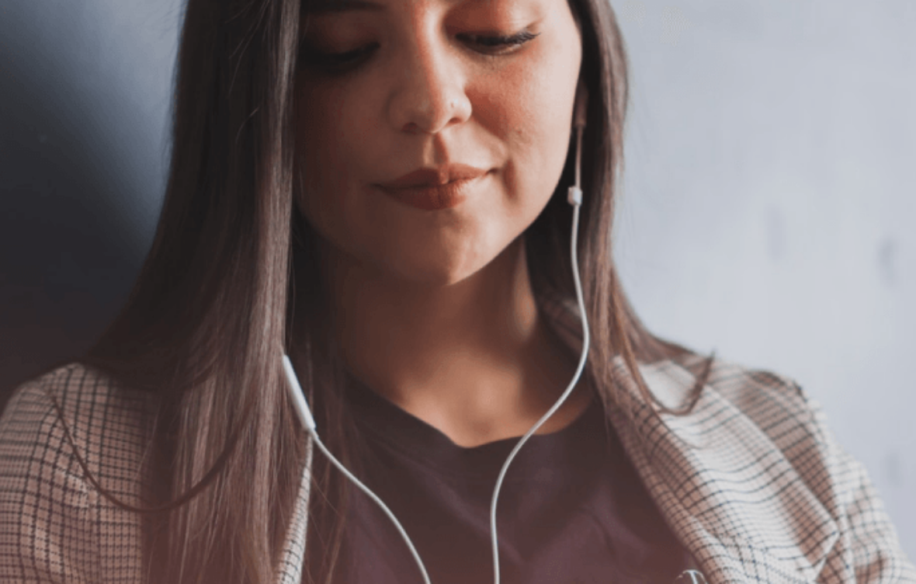
scroll to position [44, 0]
click at [44, 177] on button "Continue" at bounding box center [22, 206] width 44 height 58
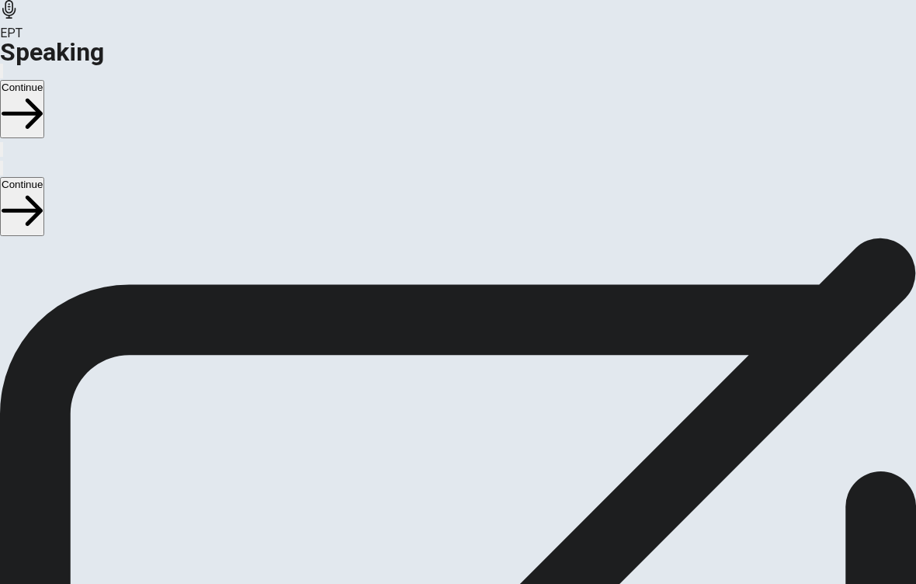
scroll to position [317, 0]
click at [481, 248] on div "00:00:15" at bounding box center [458, 177] width 47 height 141
click at [456, 262] on icon "Play Audio" at bounding box center [448, 252] width 15 height 19
click at [438, 247] on button "Record Again" at bounding box center [436, 239] width 3 height 15
click at [459, 341] on icon at bounding box center [457, 313] width 40 height 55
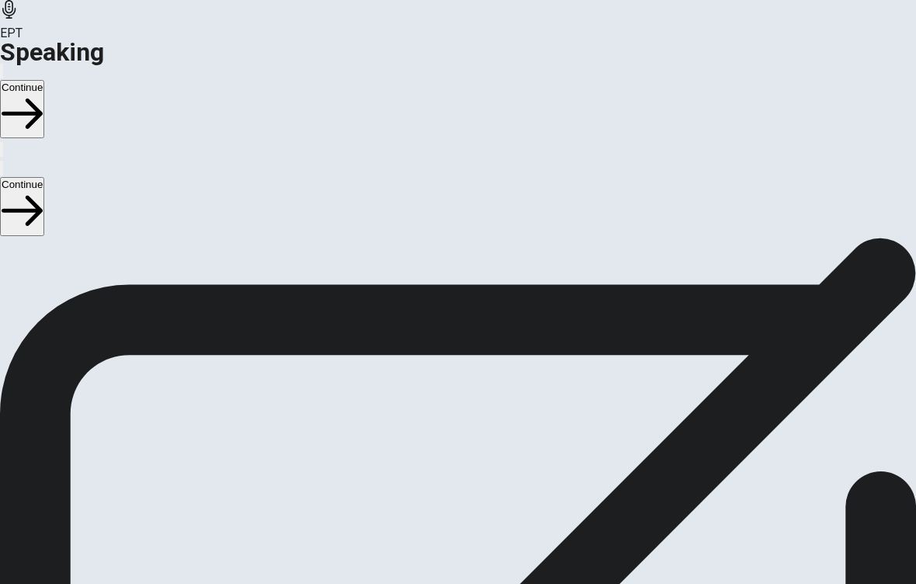
click at [458, 341] on icon at bounding box center [457, 313] width 40 height 55
click at [435, 247] on button "Record Again" at bounding box center [436, 239] width 3 height 15
click at [467, 341] on icon at bounding box center [458, 313] width 55 height 55
click at [441, 247] on button "Play Audio" at bounding box center [439, 239] width 3 height 15
click at [436, 243] on icon "Record Again" at bounding box center [436, 243] width 0 height 0
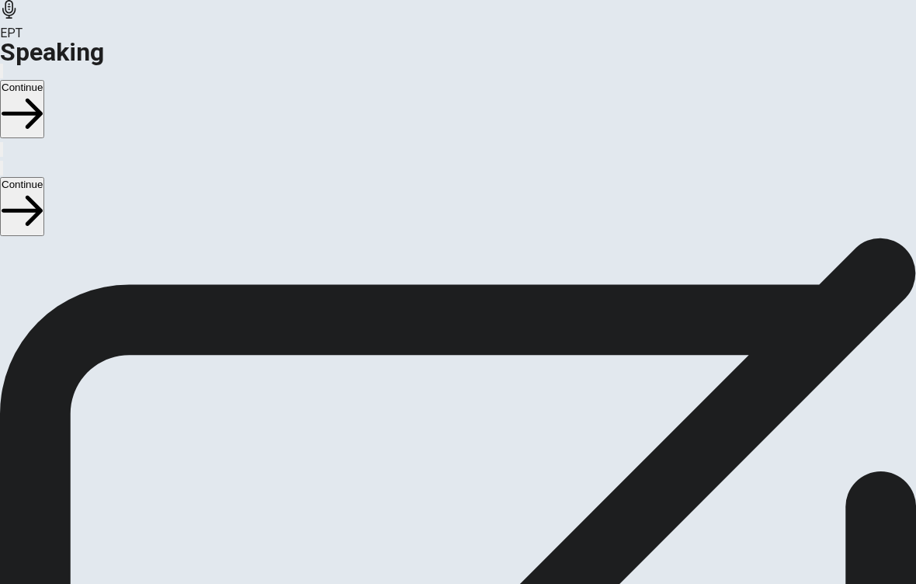
click at [464, 384] on div "Stop Recording" at bounding box center [458, 284] width 55 height 197
click at [441, 247] on button "Play Audio" at bounding box center [439, 239] width 3 height 15
click at [436, 243] on icon "Record Again" at bounding box center [436, 243] width 0 height 0
click at [460, 341] on icon at bounding box center [458, 313] width 55 height 55
click at [456, 262] on icon "Play Audio" at bounding box center [448, 252] width 15 height 19
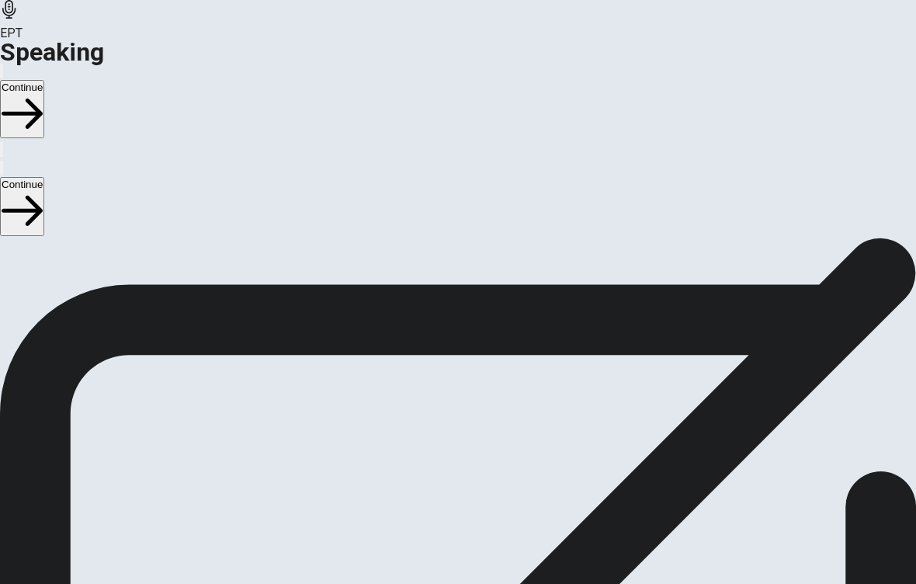
click at [457, 262] on icon "Pause Audio" at bounding box center [449, 252] width 16 height 19
click at [44, 177] on button "Continue" at bounding box center [22, 206] width 44 height 58
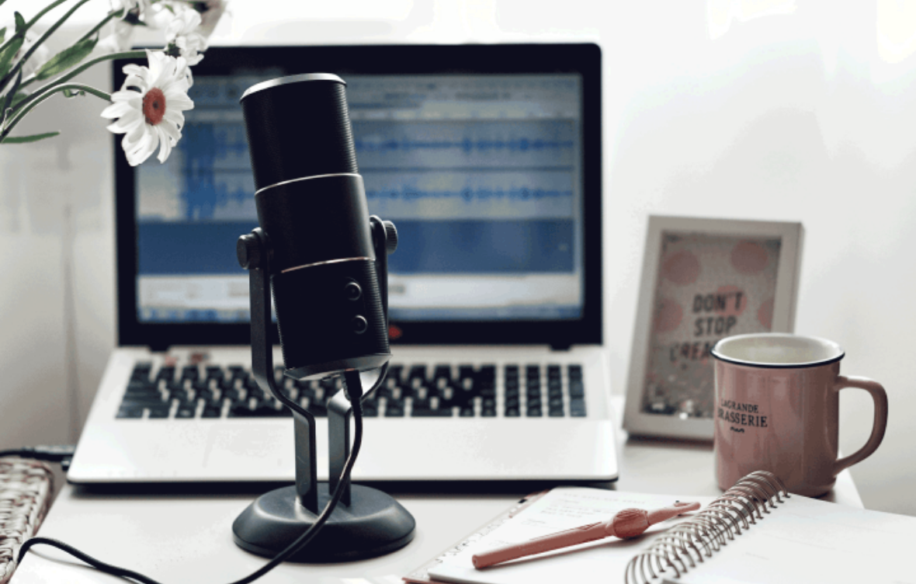
scroll to position [47, 0]
click at [44, 177] on button "Continue" at bounding box center [22, 206] width 44 height 58
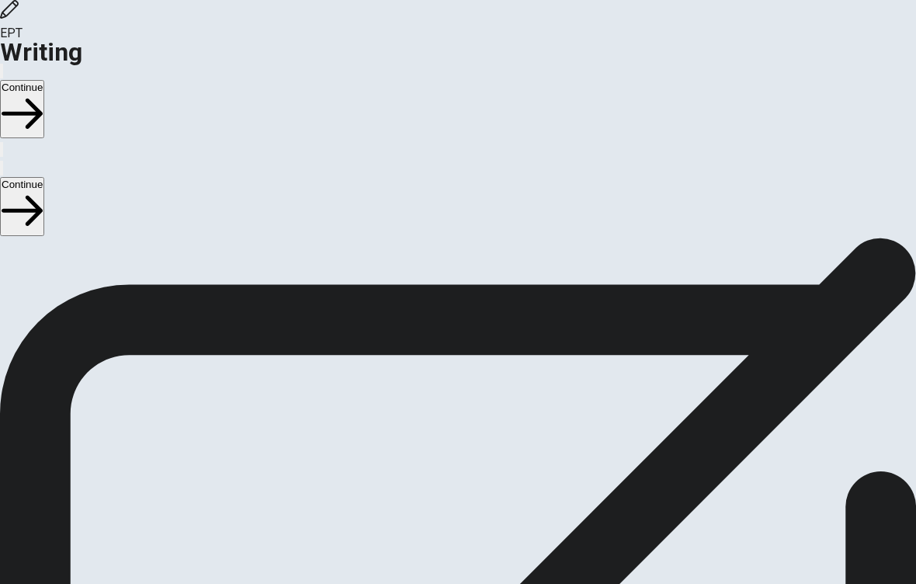
scroll to position [75, 0]
click at [44, 177] on button "Continue" at bounding box center [22, 206] width 44 height 58
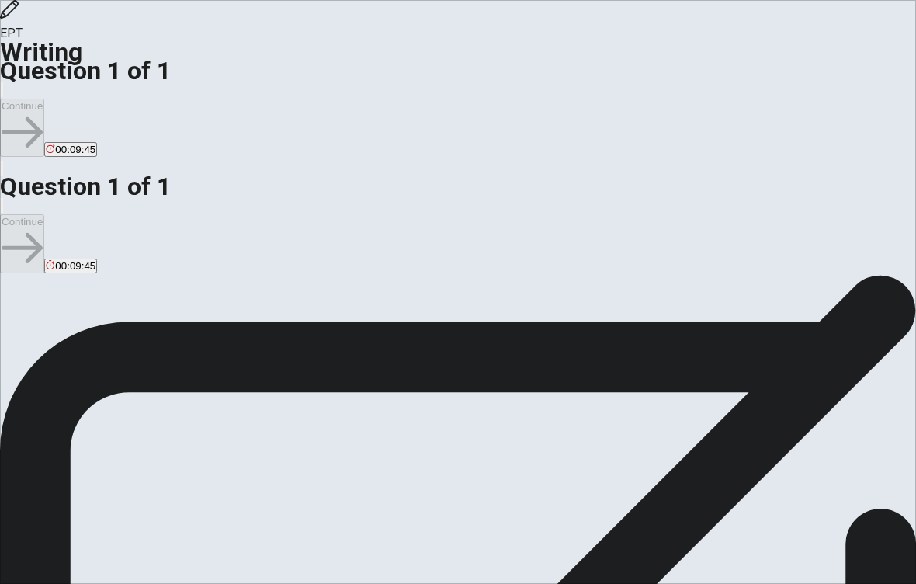
scroll to position [47, 0]
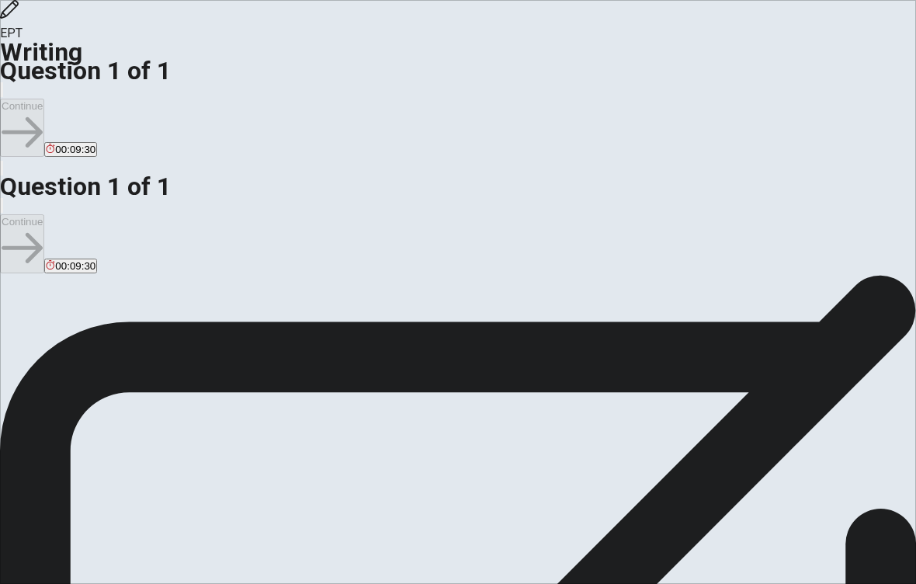
type textarea "q"
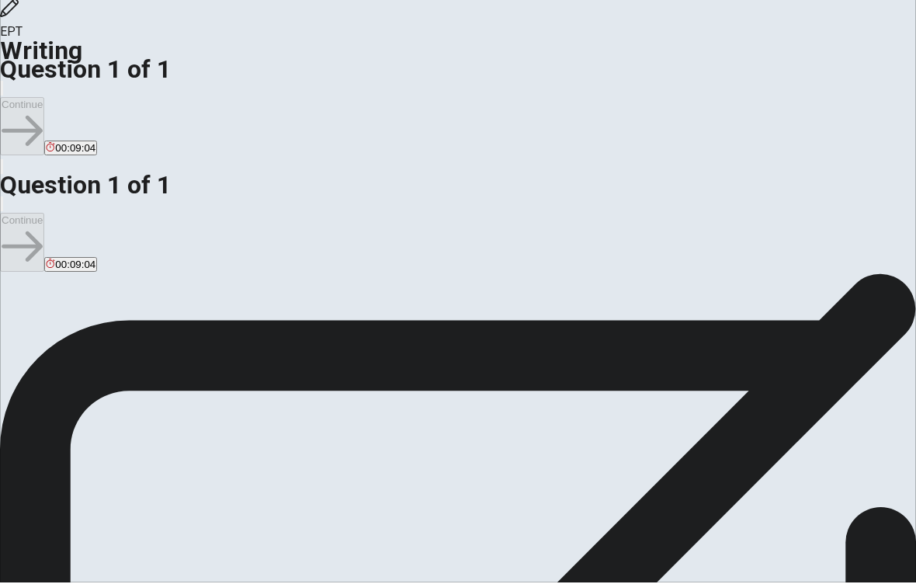
scroll to position [59, 0]
type textarea "When I made a difficult decision, normally I'm cry"
